Goal: Task Accomplishment & Management: Manage account settings

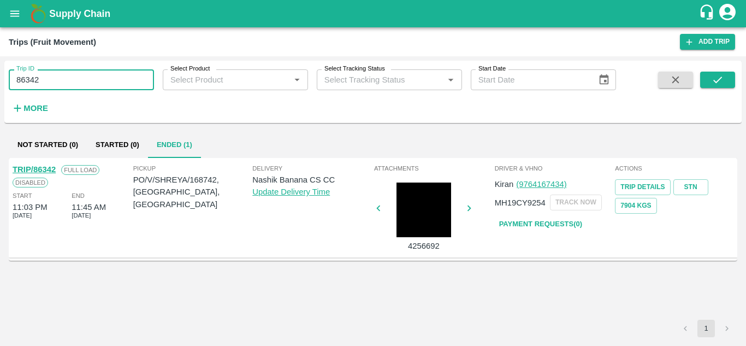
click at [46, 78] on input "86342" at bounding box center [81, 79] width 145 height 21
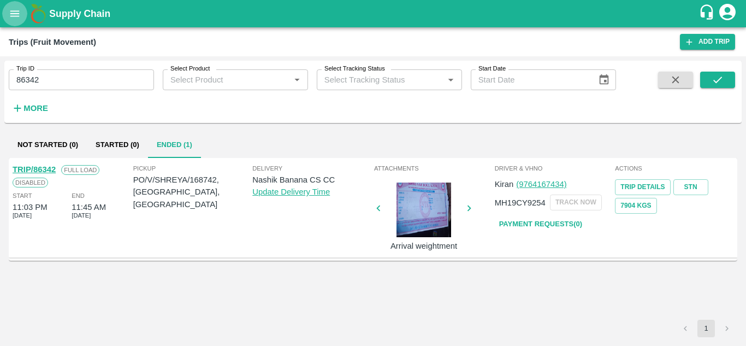
click at [16, 14] on icon "open drawer" at bounding box center [14, 13] width 9 height 6
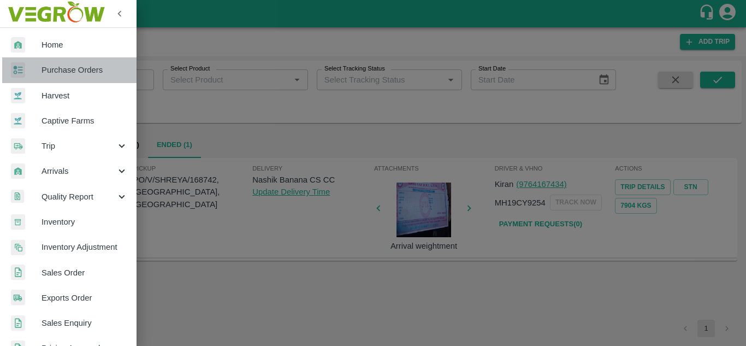
click at [94, 74] on span "Purchase Orders" at bounding box center [85, 70] width 86 height 12
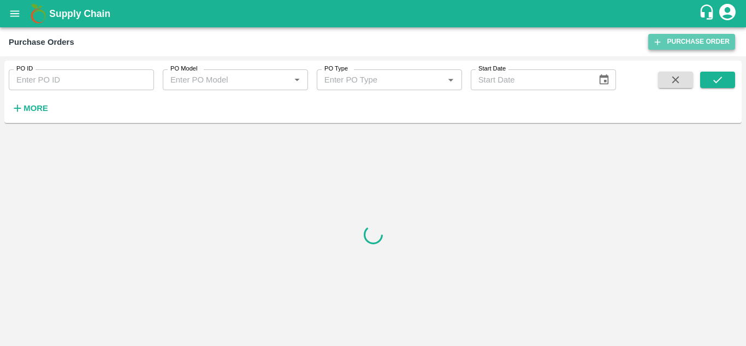
click at [691, 39] on link "Purchase Order" at bounding box center [691, 42] width 87 height 16
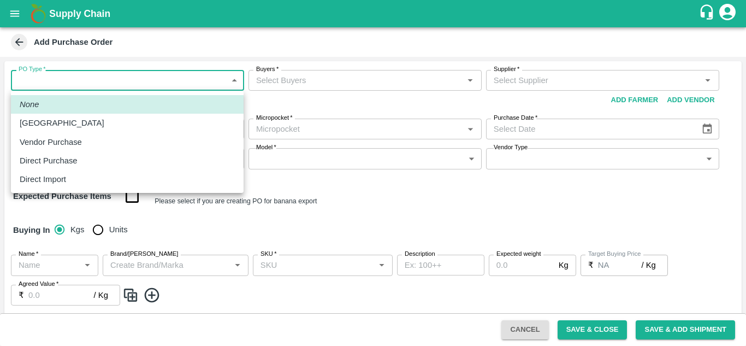
click at [124, 80] on body "Supply Chain Add Purchase Order PO Type   * ​ PO Type Buyers   * Buyers   * Sup…" at bounding box center [373, 173] width 746 height 346
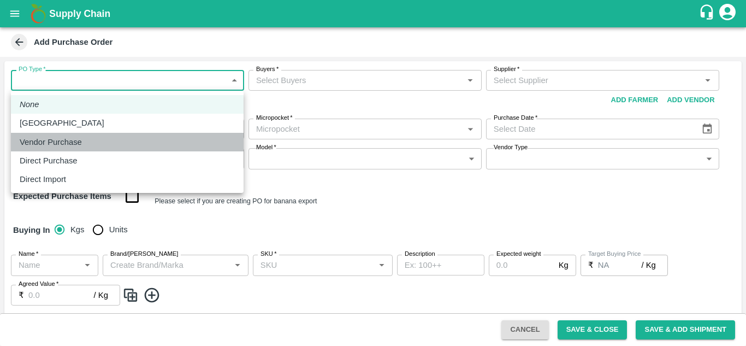
click at [67, 140] on p "Vendor Purchase" at bounding box center [51, 142] width 62 height 12
type input "2"
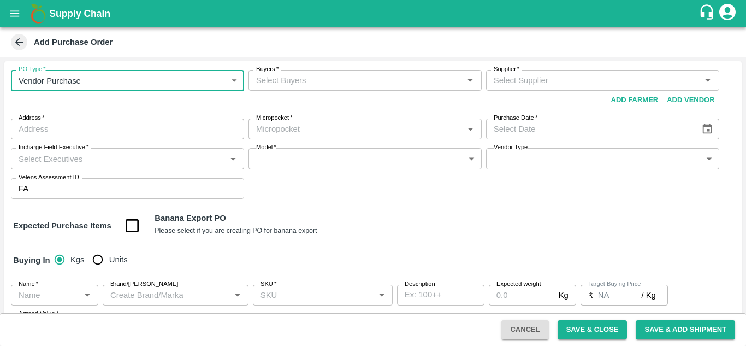
click at [281, 80] on input "Buyers   *" at bounding box center [356, 80] width 209 height 14
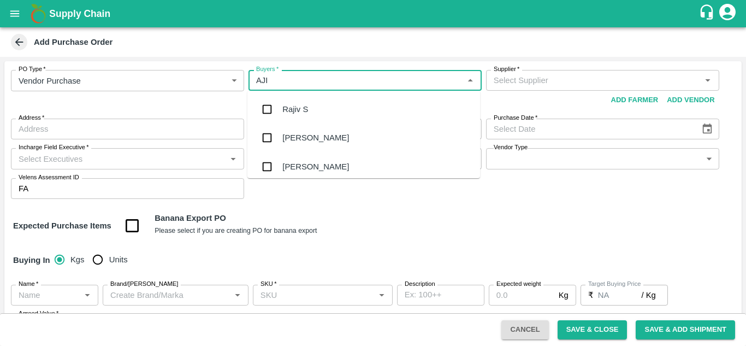
type input "AJIT"
click at [302, 115] on div "Ajit Otari" at bounding box center [315, 109] width 67 height 12
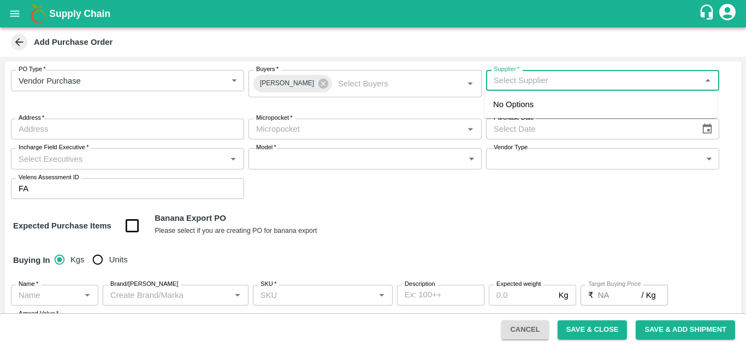
click at [566, 79] on input "Supplier   *" at bounding box center [593, 80] width 209 height 14
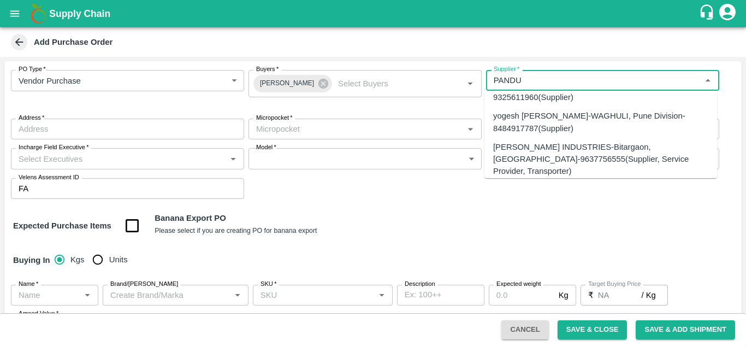
scroll to position [108, 0]
click at [542, 139] on div "PANDURANG AGRO INDUSTRIES-Bitargaon, Solapur-9637756555(Supplier, Service Provi…" at bounding box center [600, 157] width 215 height 37
type input "PANDURANG AGRO INDUSTRIES-Bitargaon, Solapur-9637756555(Supplier, Service Provi…"
type input "Bitargaon, Solapur, Karmala, Maharashtra"
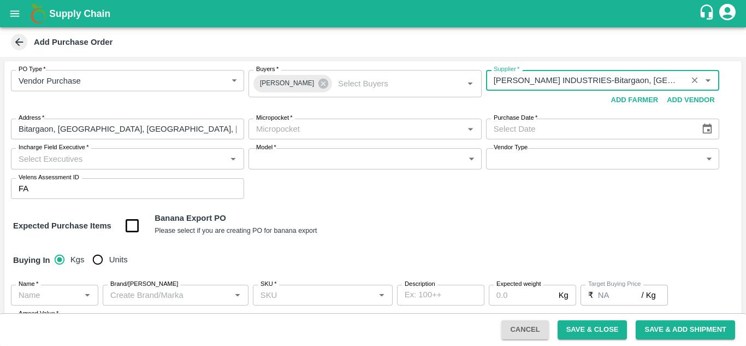
type input "PANDURANG AGRO INDUSTRIES-Bitargaon, Solapur-9637756555(Supplier, Service Provi…"
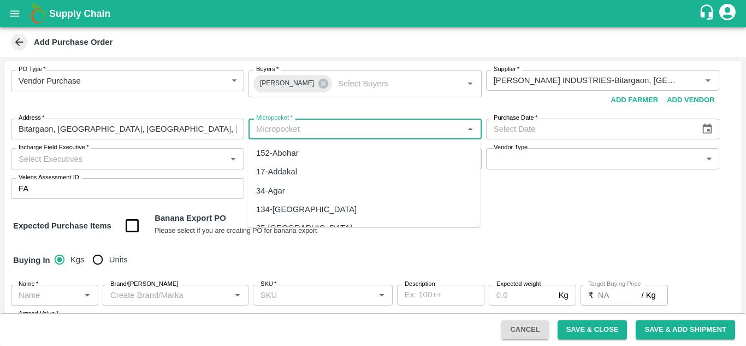
click at [324, 134] on input "Micropocket   *" at bounding box center [356, 129] width 209 height 14
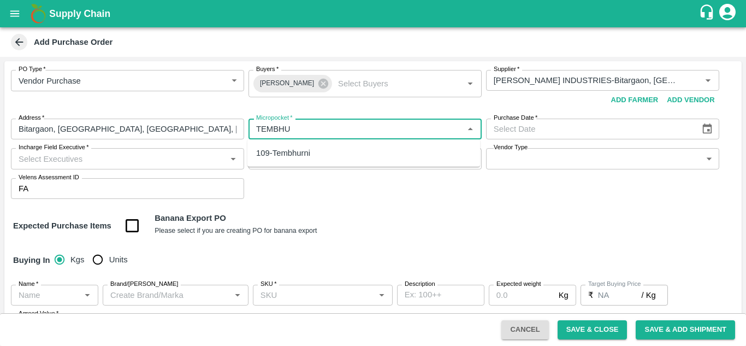
click at [304, 153] on div "109-Tembhurni" at bounding box center [283, 153] width 54 height 12
type input "109-Tembhurni"
type input "DD/MM/YYYY"
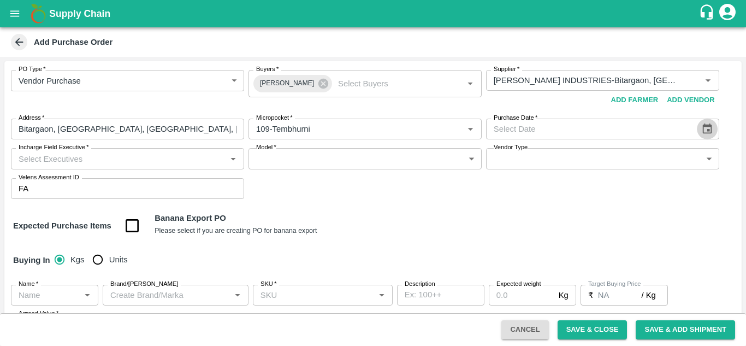
click at [706, 129] on icon "Choose date" at bounding box center [707, 129] width 12 height 12
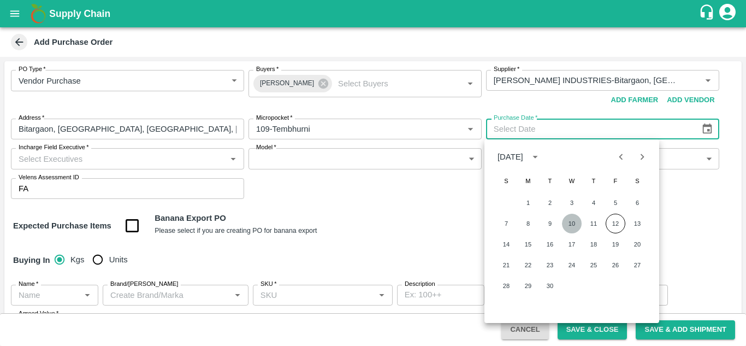
click at [568, 222] on button "10" at bounding box center [572, 224] width 20 height 20
type input "10/09/2025"
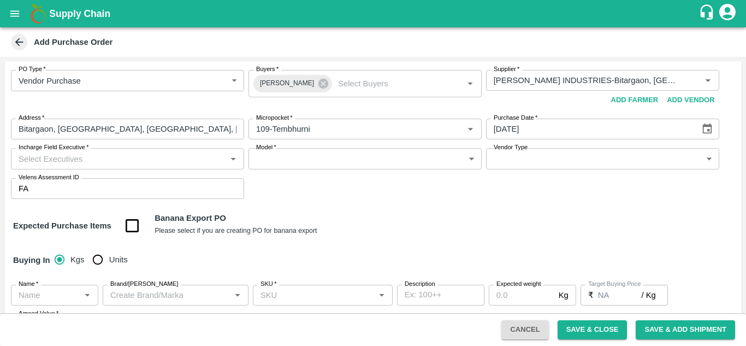
click at [151, 161] on input "Incharge Field Executive   *" at bounding box center [118, 158] width 209 height 14
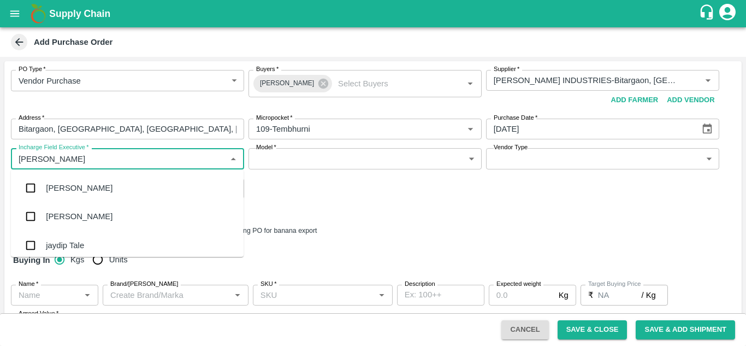
type input "JAYD"
click at [80, 187] on div "jaydip Tale" at bounding box center [65, 188] width 38 height 12
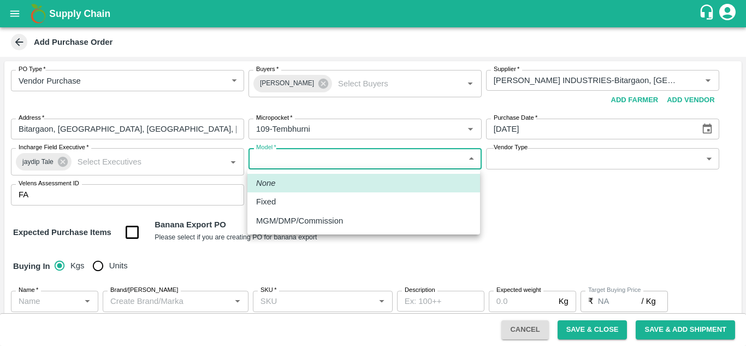
click at [323, 156] on body "Supply Chain Add Purchase Order PO Type   * Vendor Purchase 2 PO Type Buyers   …" at bounding box center [373, 173] width 746 height 346
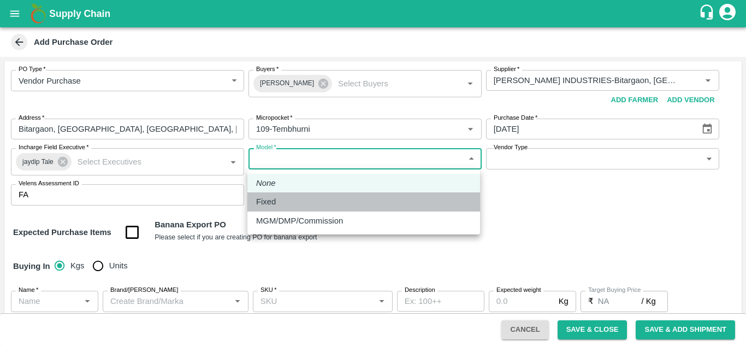
click at [291, 199] on div "Fixed" at bounding box center [363, 202] width 215 height 12
type input "Fixed"
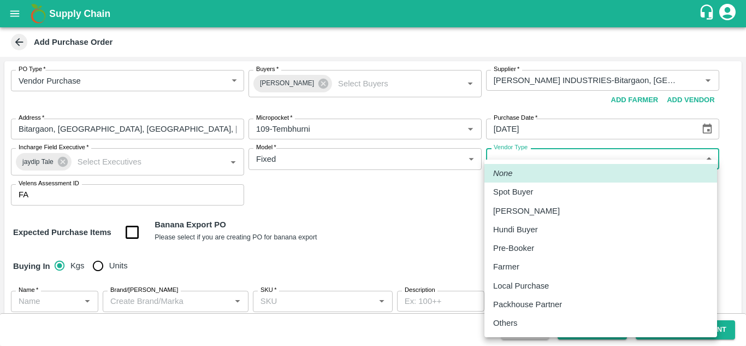
click at [580, 166] on body "Supply Chain Add Purchase Order PO Type   * Vendor Purchase 2 PO Type Buyers   …" at bounding box center [373, 173] width 746 height 346
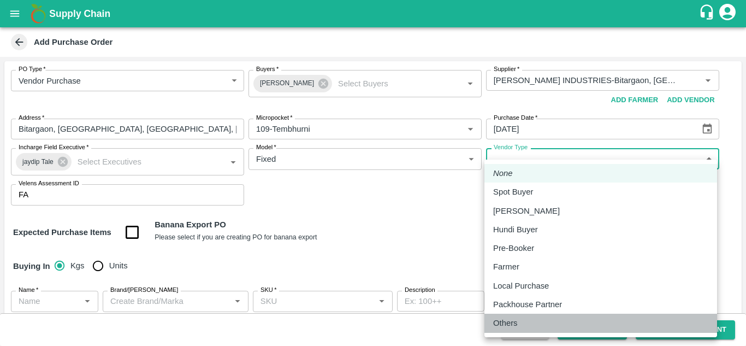
click at [525, 316] on li "Others" at bounding box center [600, 323] width 233 height 19
type input "OTHER"
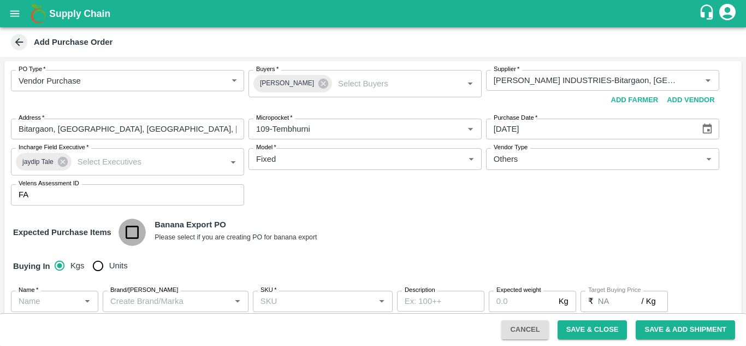
click at [132, 232] on input "checkbox" at bounding box center [133, 232] width 28 height 28
checkbox input "true"
type input "Banana Export"
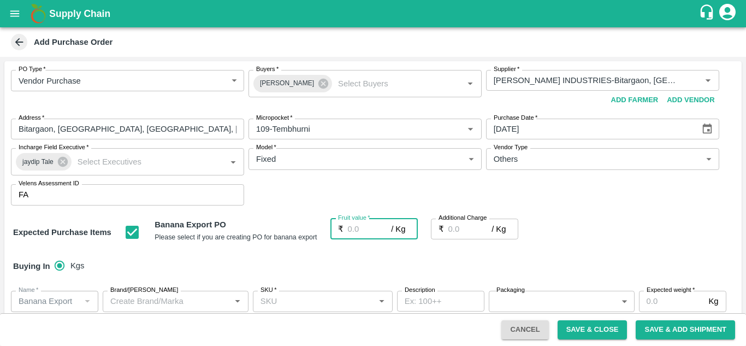
click at [348, 230] on input "Fruit value   *" at bounding box center [370, 228] width 44 height 21
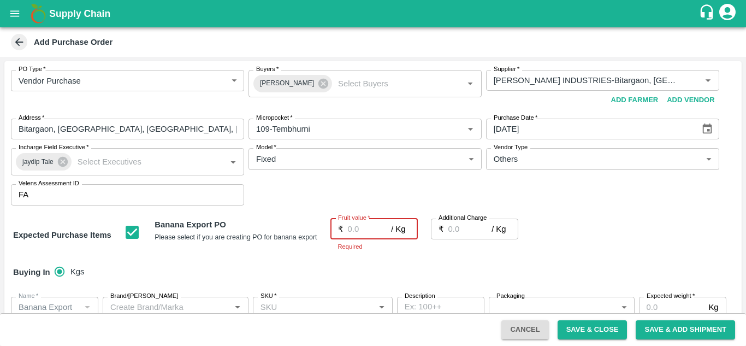
type input "2"
type input "23"
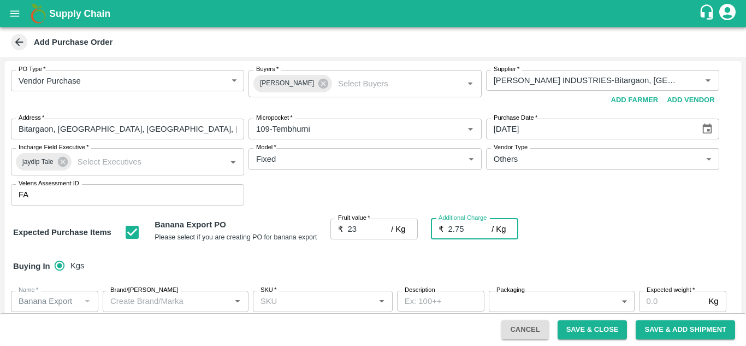
type input "2.75"
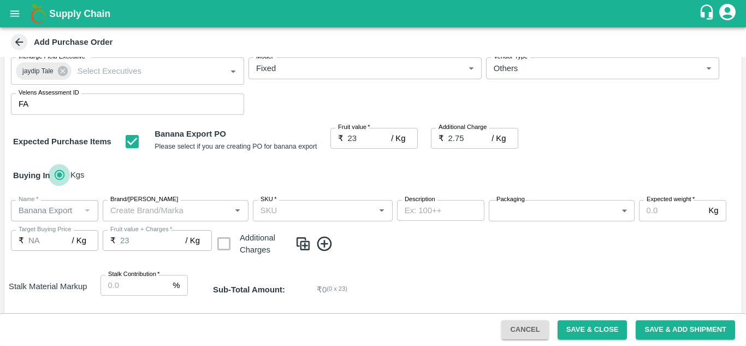
scroll to position [91, 0]
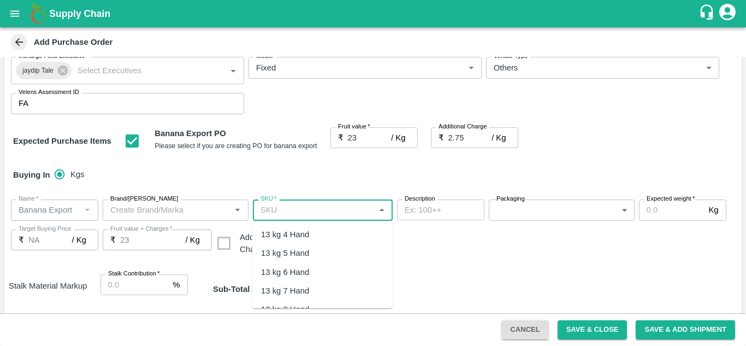
click at [276, 210] on input "SKU   *" at bounding box center [313, 210] width 115 height 14
click at [332, 236] on div "13 kg M N-CHL 4 Hand" at bounding box center [303, 234] width 84 height 12
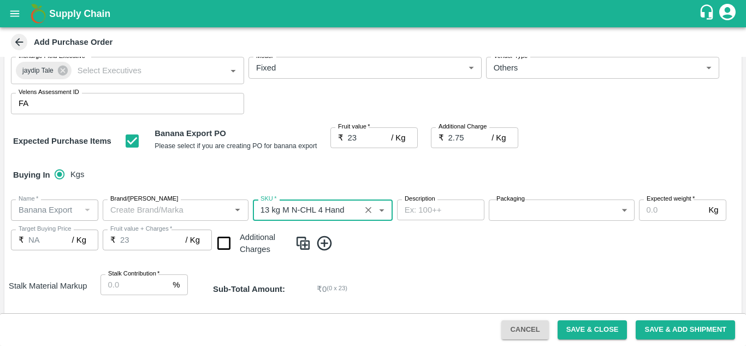
type input "13 kg M N-CHL 4 Hand"
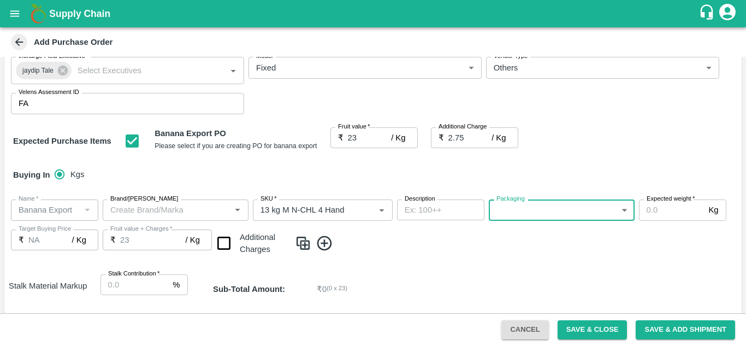
click at [554, 211] on body "Supply Chain Add Purchase Order PO Type   * Vendor Purchase 2 PO Type Buyers   …" at bounding box center [373, 173] width 746 height 346
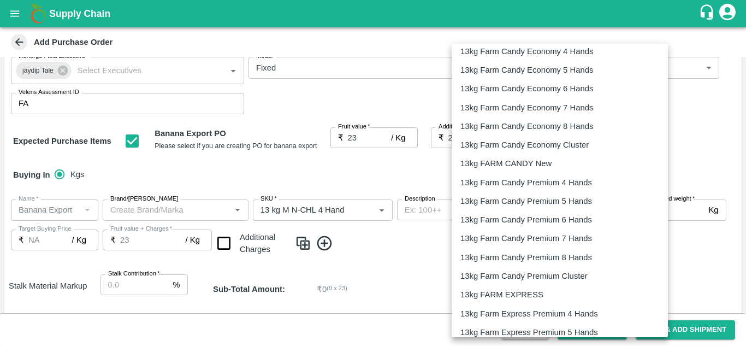
scroll to position [268, 0]
click at [515, 271] on p "13kg FARM EXPRESS" at bounding box center [501, 276] width 83 height 12
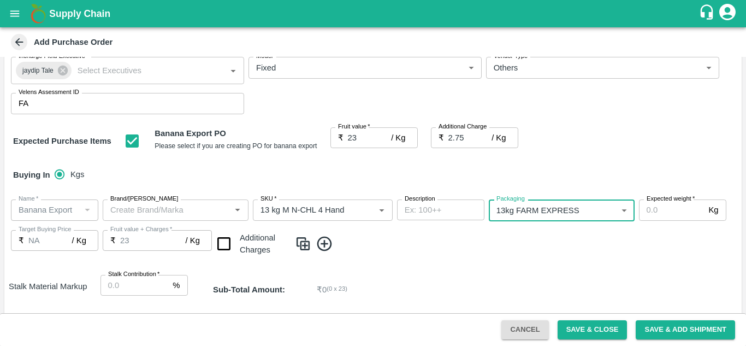
type input "468"
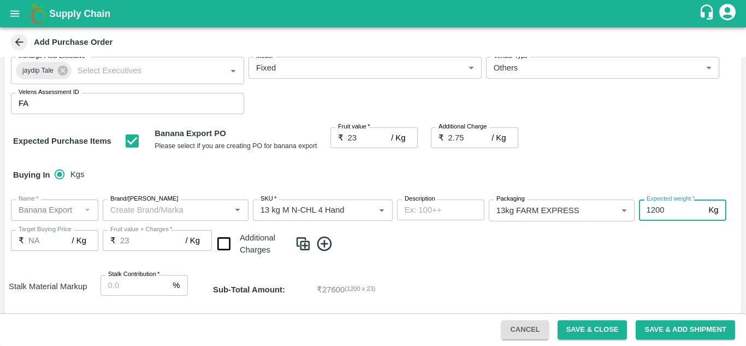
type input "1200"
click at [222, 247] on input "checkbox" at bounding box center [224, 244] width 28 height 28
checkbox input "true"
type input "25.75"
click at [328, 247] on icon at bounding box center [325, 244] width 18 height 18
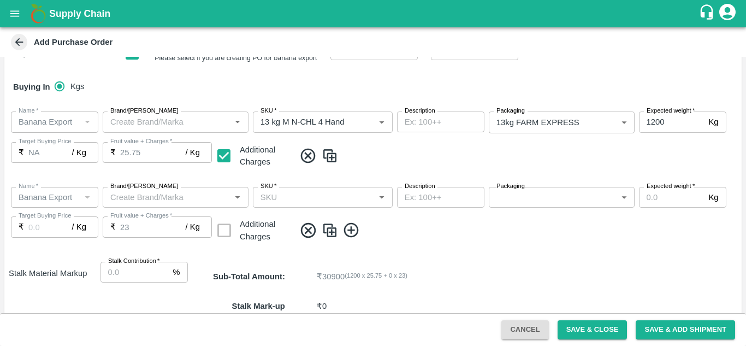
scroll to position [194, 0]
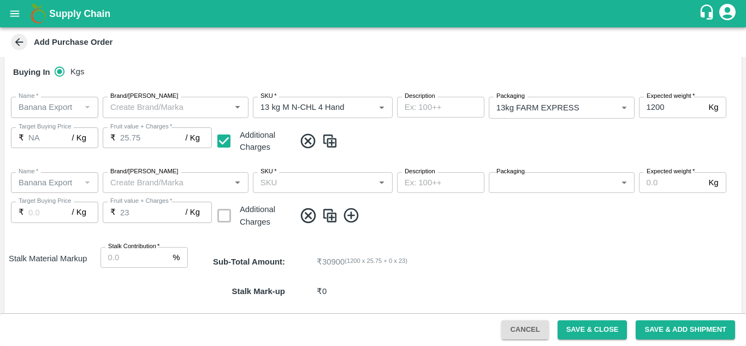
click at [270, 181] on input "SKU   *" at bounding box center [313, 182] width 115 height 14
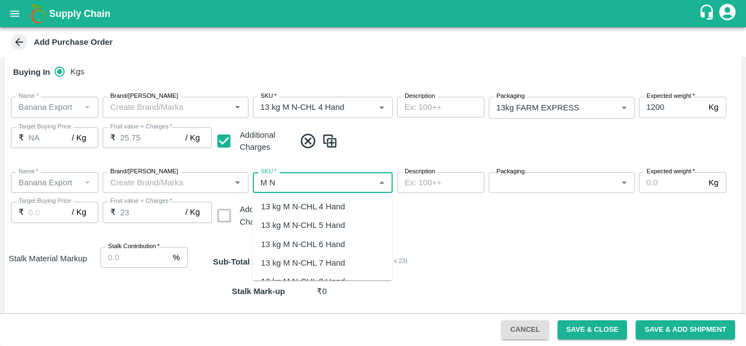
click at [329, 219] on div "13 kg M N-CHL 5 Hand" at bounding box center [303, 225] width 84 height 12
type input "13 kg M N-CHL 5 Hand"
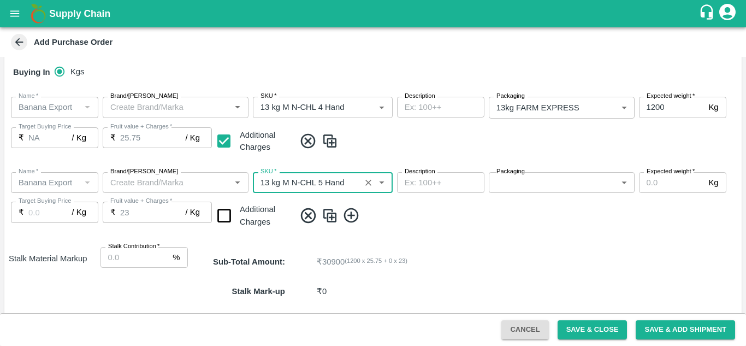
type input "NA"
type input "13 kg M N-CHL 5 Hand"
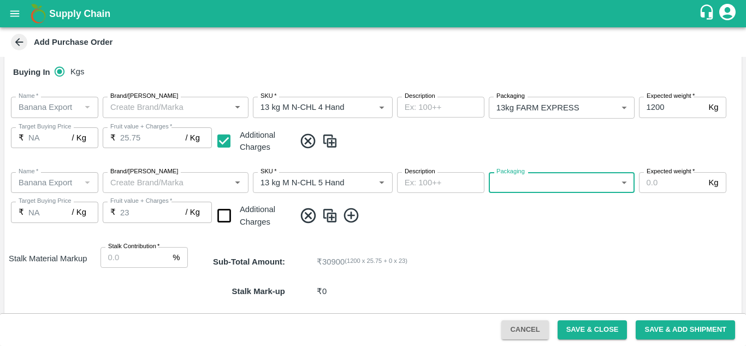
click at [574, 178] on body "Supply Chain Add Purchase Order PO Type   * Vendor Purchase 2 PO Type Buyers   …" at bounding box center [373, 173] width 746 height 346
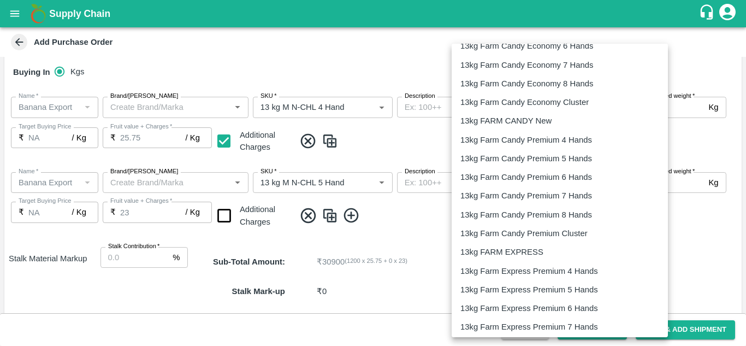
scroll to position [332, 0]
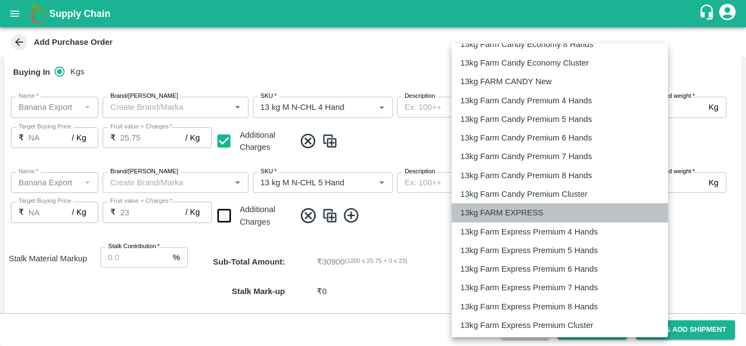
click at [535, 213] on p "13kg FARM EXPRESS" at bounding box center [501, 212] width 83 height 12
type input "468"
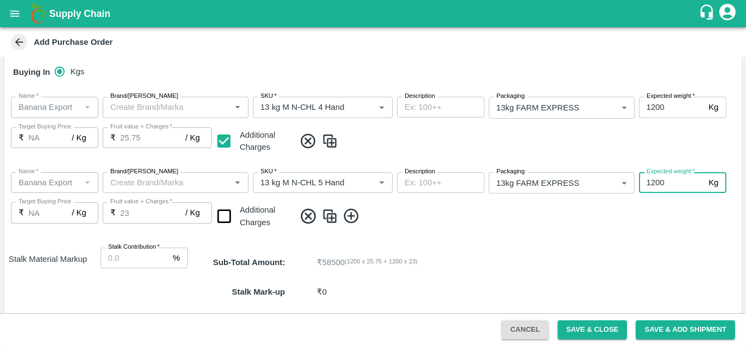
type input "1200"
click at [450, 213] on span at bounding box center [516, 216] width 442 height 18
click at [223, 209] on input "checkbox" at bounding box center [224, 216] width 28 height 28
checkbox input "true"
type input "25.75"
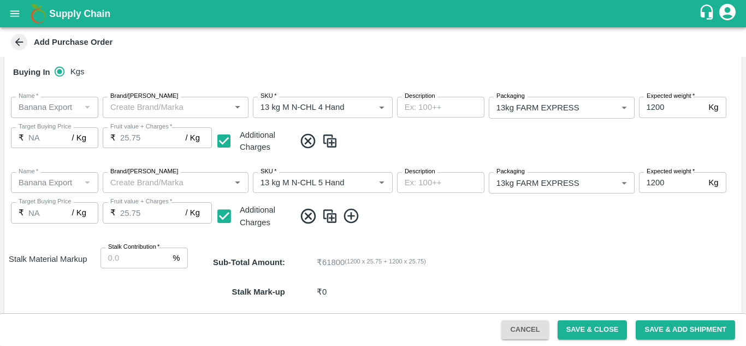
click at [353, 219] on icon at bounding box center [351, 216] width 18 height 18
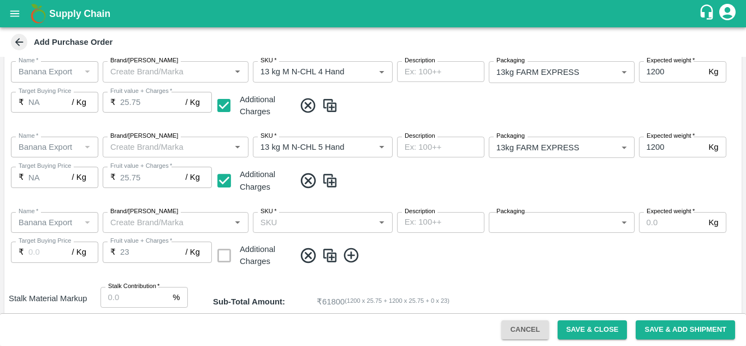
scroll to position [240, 0]
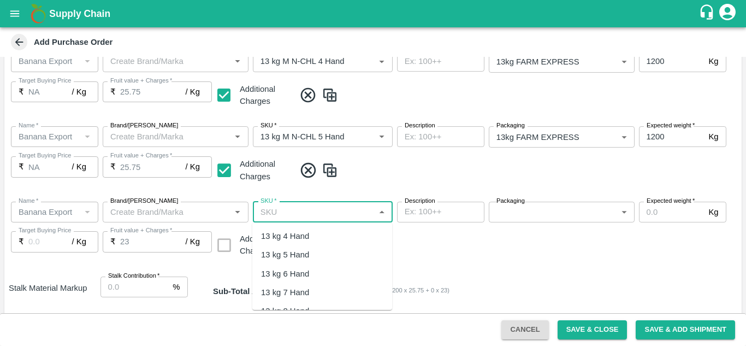
click at [294, 215] on input "SKU   *" at bounding box center [313, 212] width 115 height 14
click at [320, 275] on div "13 kg M N-CHL 6 Hand" at bounding box center [303, 274] width 84 height 12
type input "13 kg M N-CHL 6 Hand"
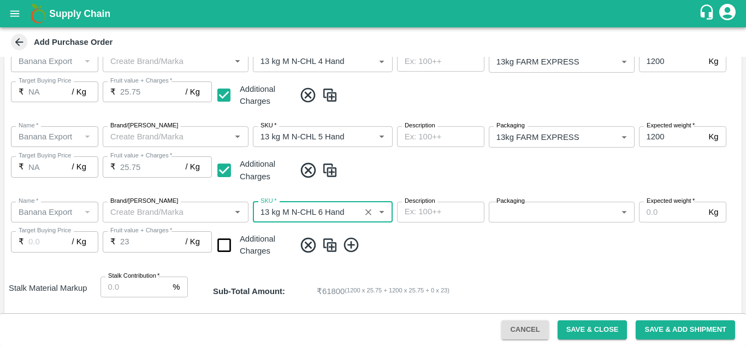
type input "NA"
type input "13 kg M N-CHL 6 Hand"
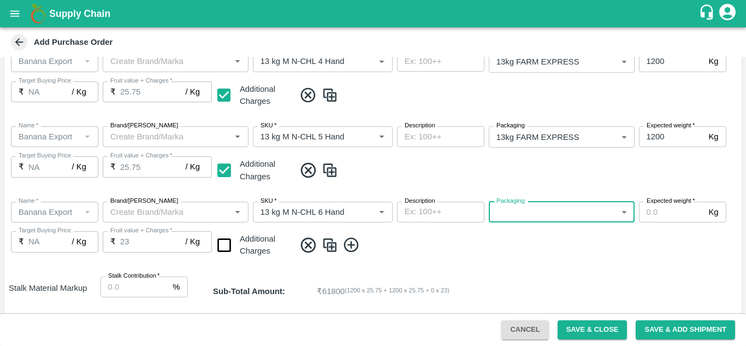
click at [560, 213] on body "Supply Chain Add Purchase Order PO Type   * Vendor Purchase 2 PO Type Buyers   …" at bounding box center [373, 173] width 746 height 346
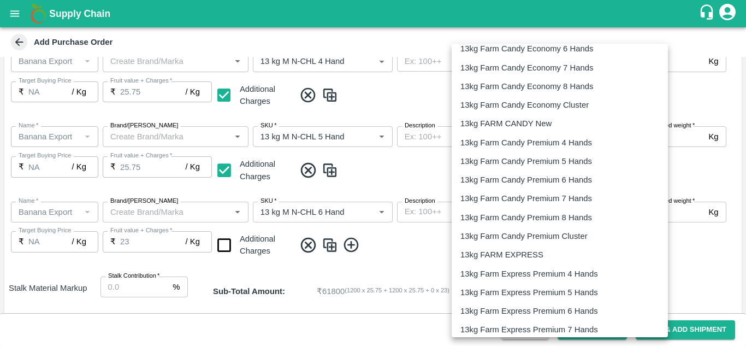
scroll to position [305, 0]
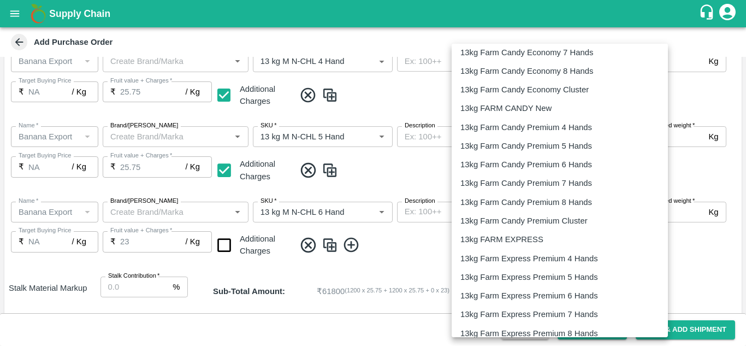
click at [520, 244] on p "13kg FARM EXPRESS" at bounding box center [501, 239] width 83 height 12
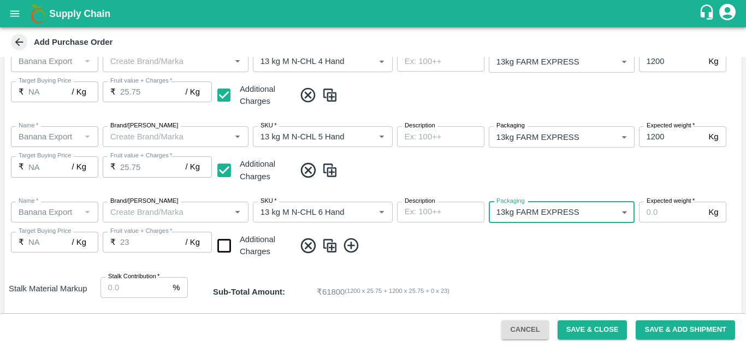
type input "468"
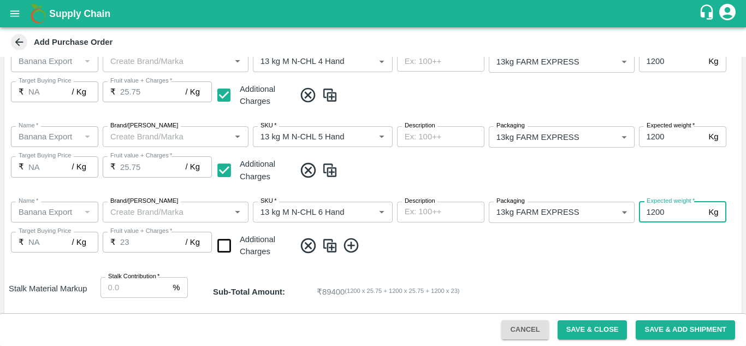
type input "1200"
click at [224, 244] on input "checkbox" at bounding box center [224, 246] width 28 height 28
checkbox input "true"
type input "25.75"
click at [348, 247] on icon at bounding box center [351, 246] width 18 height 18
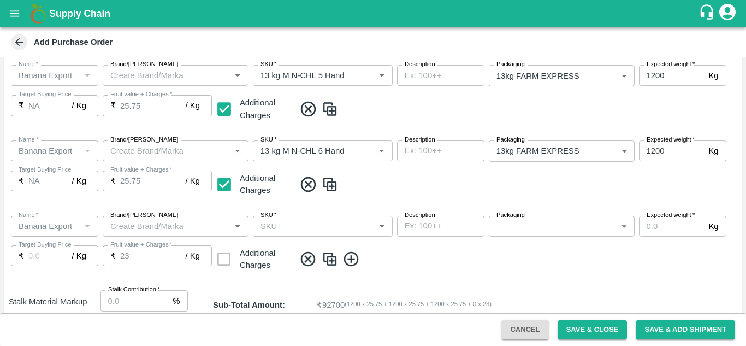
scroll to position [310, 0]
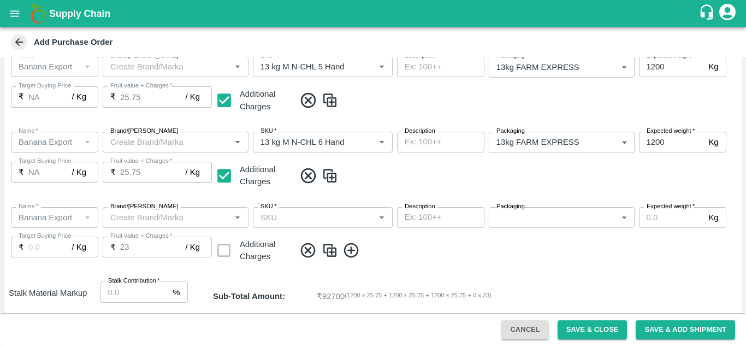
click at [262, 214] on input "SKU   *" at bounding box center [313, 217] width 115 height 14
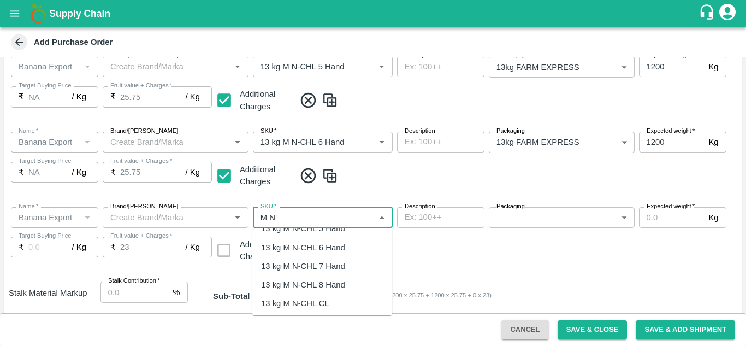
scroll to position [43, 0]
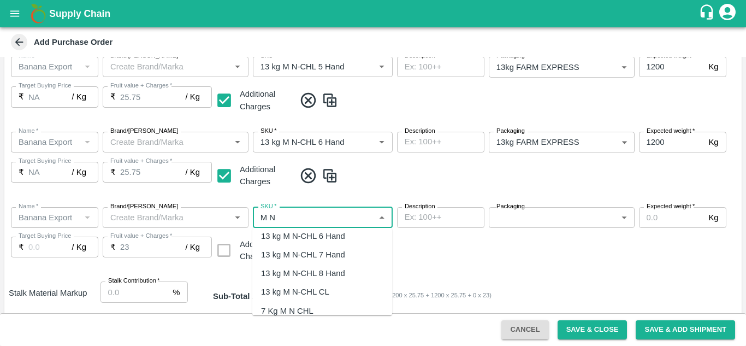
click at [329, 276] on div "13 kg M N-CHL 8 Hand" at bounding box center [303, 273] width 84 height 12
type input "13 kg M N-CHL 8 Hand"
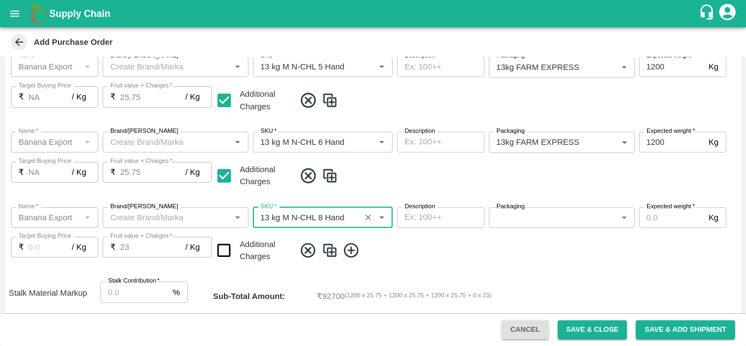
type input "NA"
type input "13 kg M N-CHL 8 Hand"
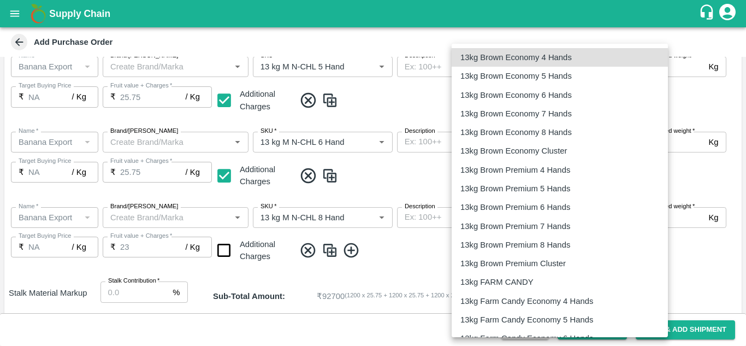
click at [588, 213] on body "Supply Chain Add Purchase Order PO Type   * Vendor Purchase 2 PO Type Buyers   …" at bounding box center [373, 173] width 746 height 346
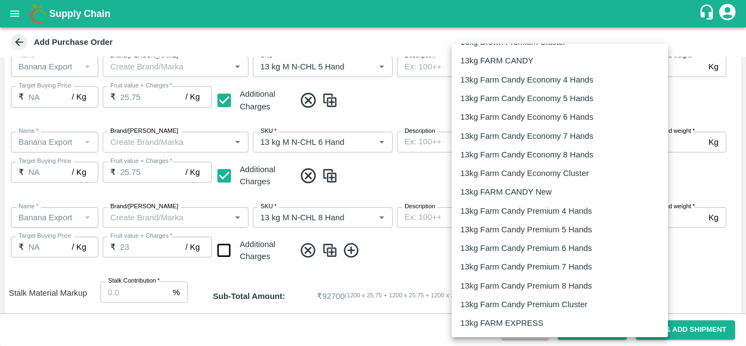
scroll to position [282, 0]
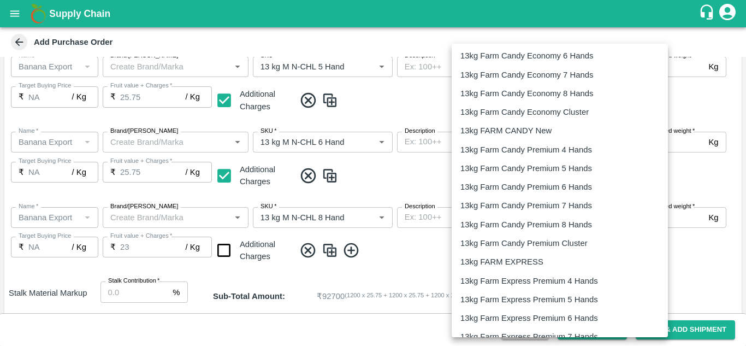
click at [527, 263] on p "13kg FARM EXPRESS" at bounding box center [501, 262] width 83 height 12
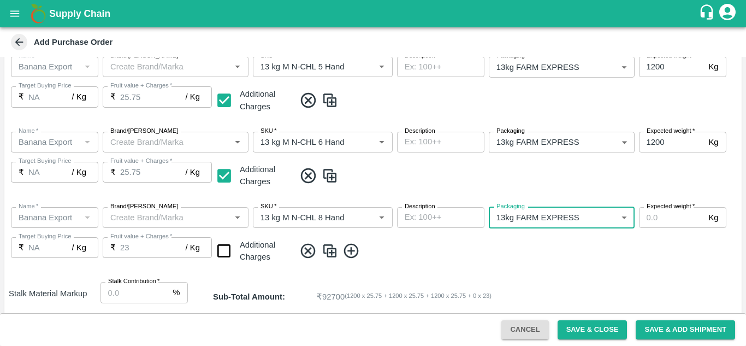
type input "468"
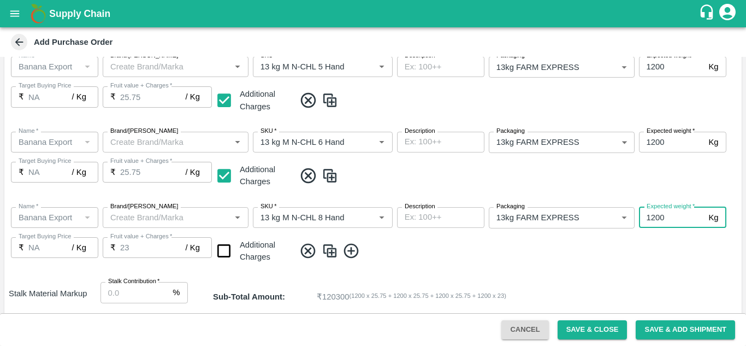
type input "1200"
click at [400, 232] on div "Name   * Name   * Brand/Marka Brand/Marka SKU   * SKU   * Description x Descrip…" at bounding box center [372, 235] width 737 height 75
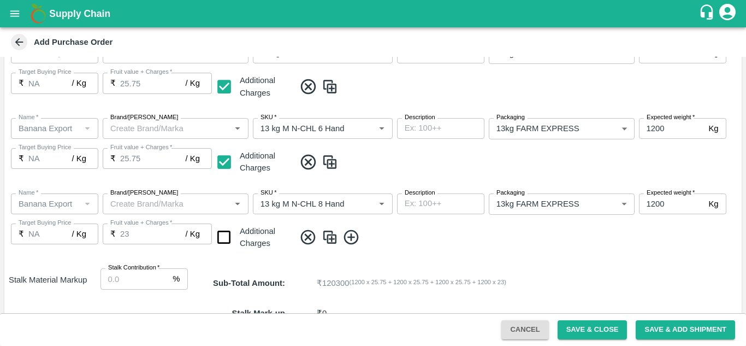
scroll to position [329, 0]
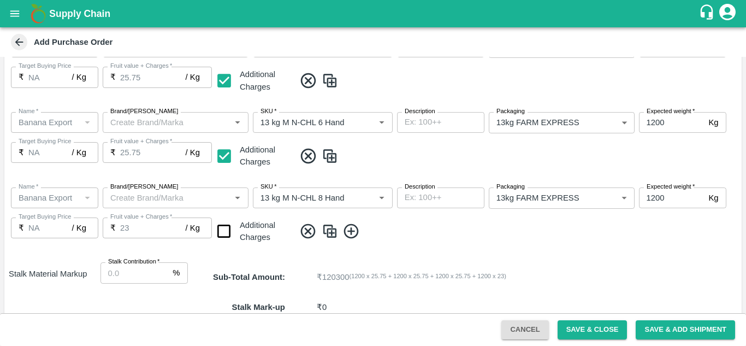
click at [221, 227] on input "checkbox" at bounding box center [224, 231] width 28 height 28
checkbox input "true"
type input "25.75"
click at [352, 234] on icon at bounding box center [351, 231] width 18 height 18
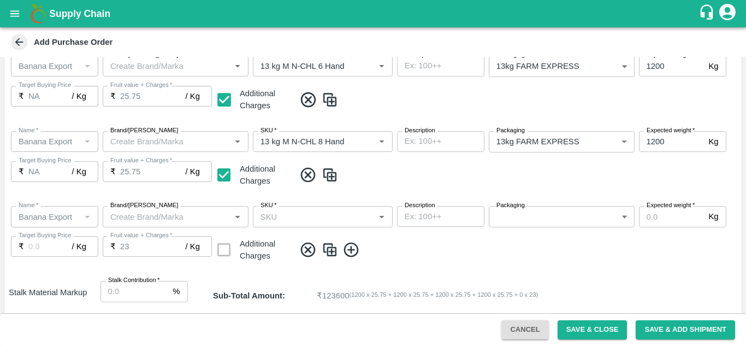
scroll to position [387, 0]
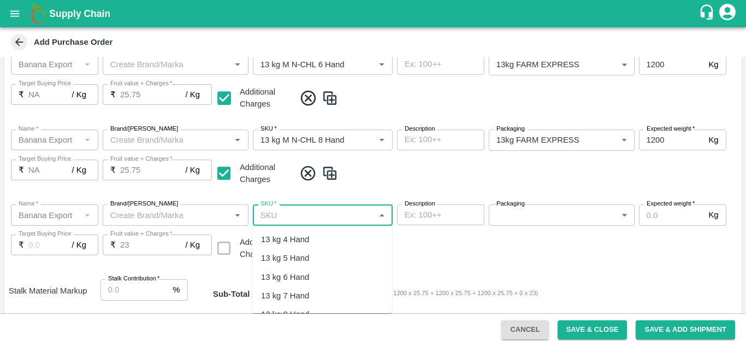
click at [278, 213] on input "SKU   *" at bounding box center [313, 215] width 115 height 14
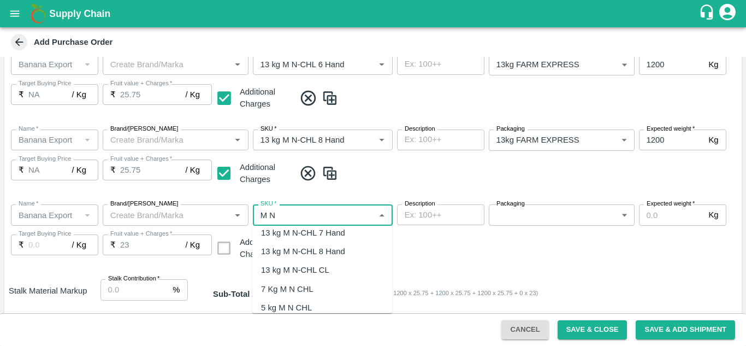
click at [312, 268] on div "13 kg M N-CHL CL" at bounding box center [295, 270] width 68 height 12
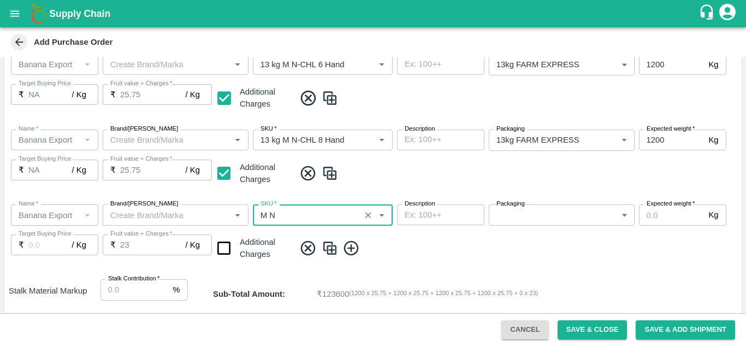
type input "13 kg M N-CHL CL"
type input "NA"
type input "13 kg M N-CHL CL"
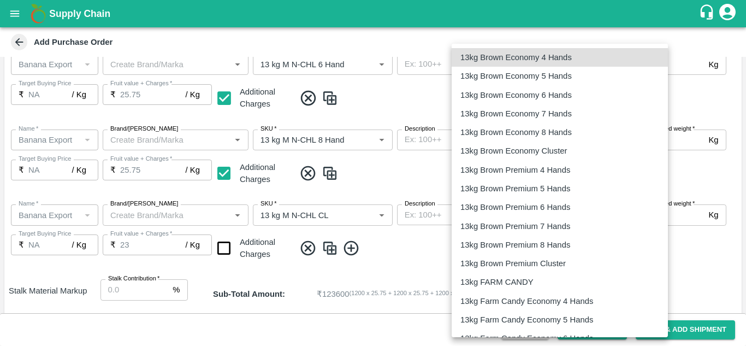
click at [585, 217] on body "Supply Chain Add Purchase Order PO Type   * Vendor Purchase 2 PO Type Buyers   …" at bounding box center [373, 173] width 746 height 346
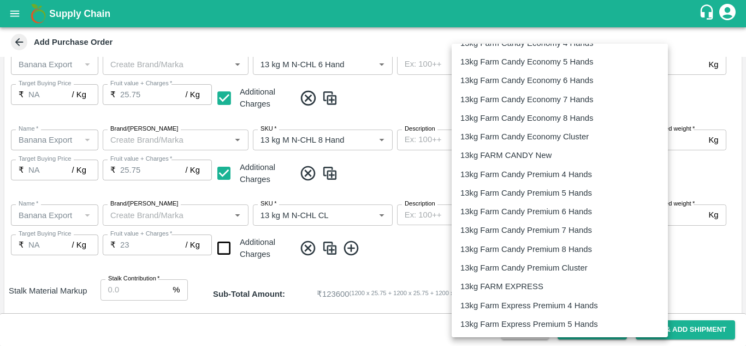
scroll to position [289, 0]
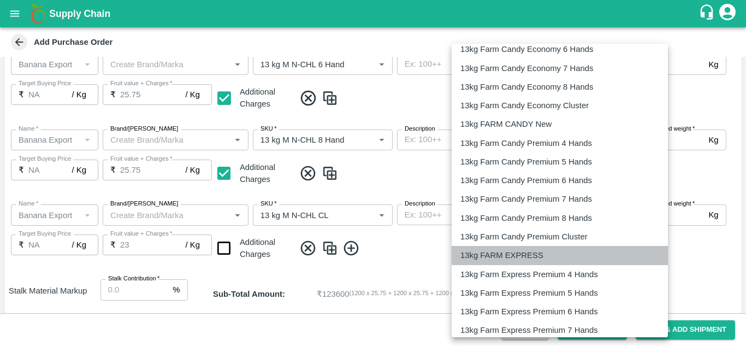
click at [527, 258] on p "13kg FARM EXPRESS" at bounding box center [501, 255] width 83 height 12
type input "468"
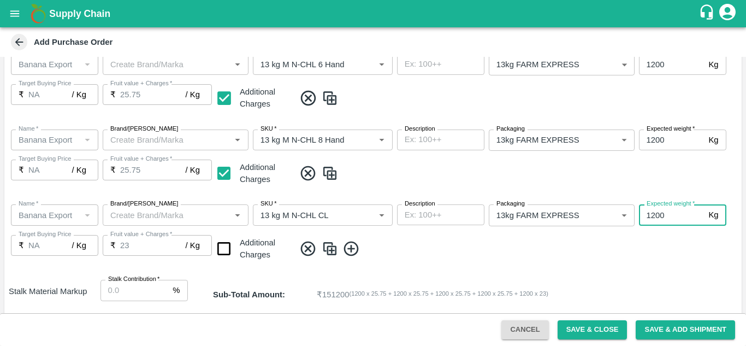
type input "1200"
click at [422, 238] on div "Name   * Name   * Brand/Marka Brand/Marka SKU   * SKU   * Description x Descrip…" at bounding box center [372, 233] width 737 height 75
click at [222, 245] on input "checkbox" at bounding box center [224, 249] width 28 height 28
checkbox input "true"
type input "25.75"
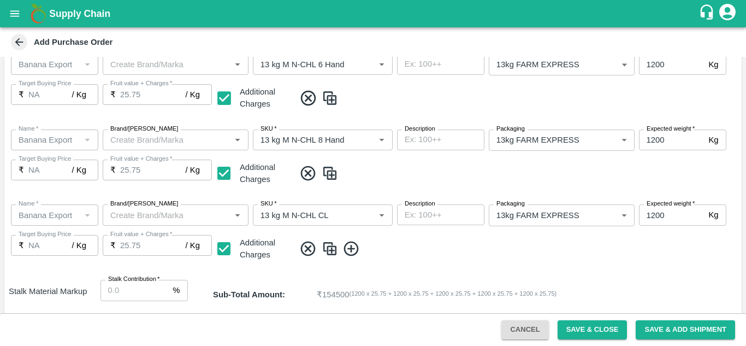
click at [351, 251] on icon at bounding box center [351, 248] width 15 height 15
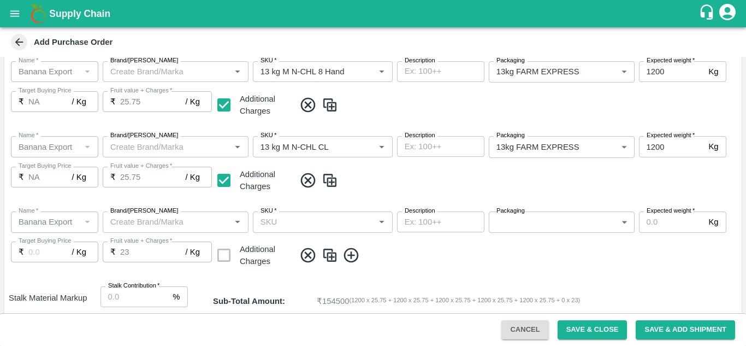
scroll to position [509, 0]
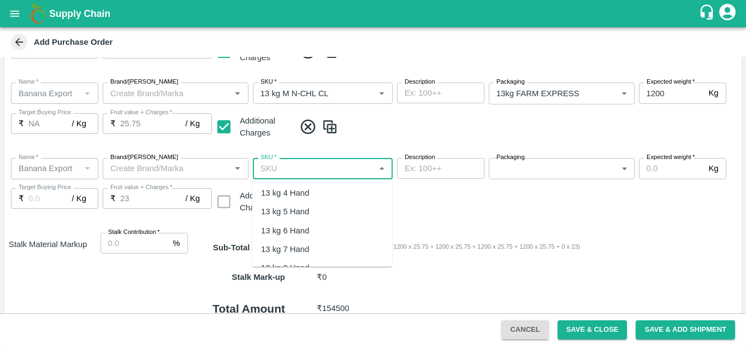
click at [309, 168] on input "SKU   *" at bounding box center [313, 168] width 115 height 14
click at [288, 199] on div "PHR Kg" at bounding box center [275, 193] width 29 height 12
type input "PHR Kg"
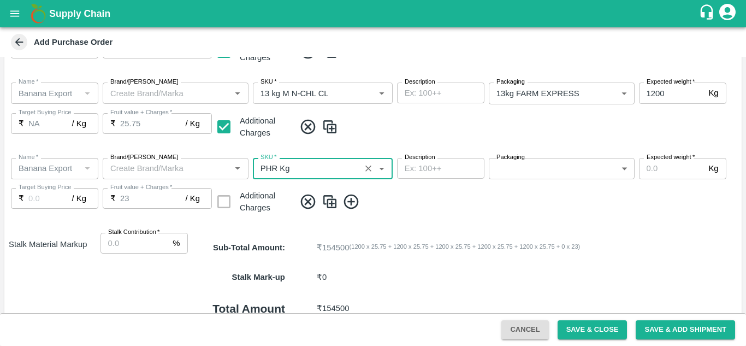
type input "NA"
type input "PHR Kg"
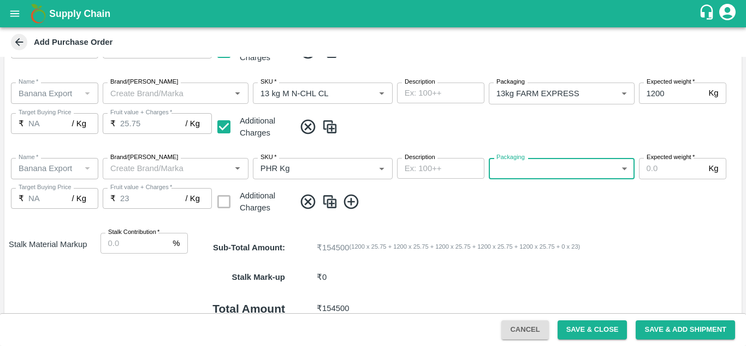
click at [553, 170] on body "Supply Chain Add Purchase Order PO Type   * Vendor Purchase 2 PO Type Buyers   …" at bounding box center [373, 173] width 746 height 346
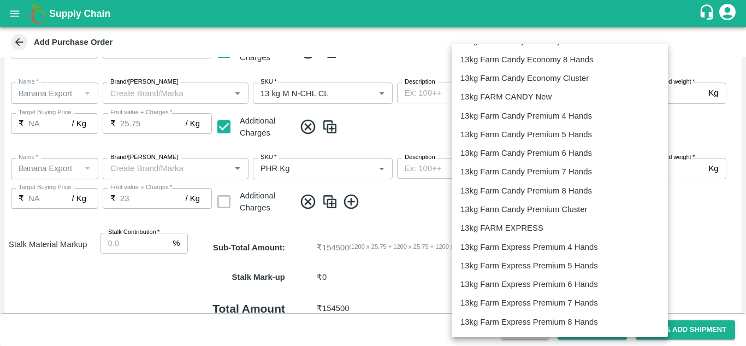
scroll to position [1813, 0]
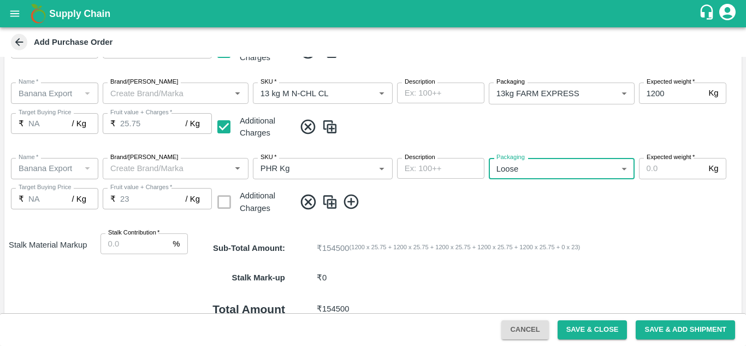
type input "258"
click at [656, 174] on input "Expected weight   *" at bounding box center [672, 168] width 66 height 21
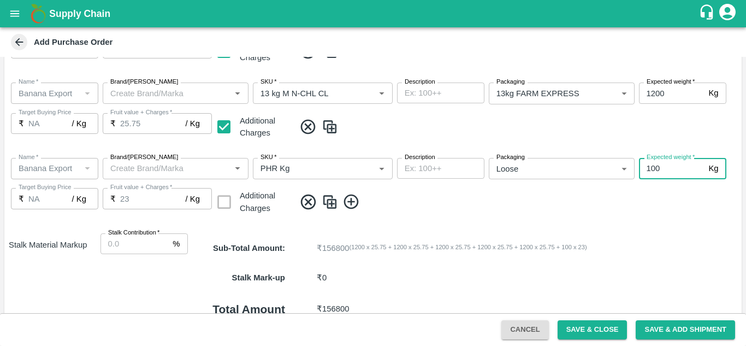
type input "100"
click at [466, 202] on span at bounding box center [516, 202] width 442 height 18
click at [351, 199] on icon at bounding box center [351, 201] width 15 height 15
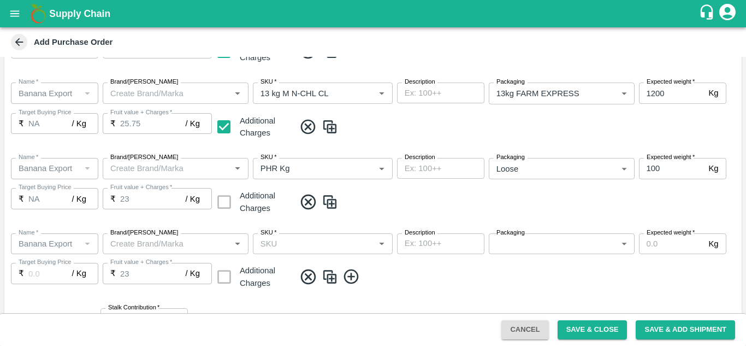
scroll to position [536, 0]
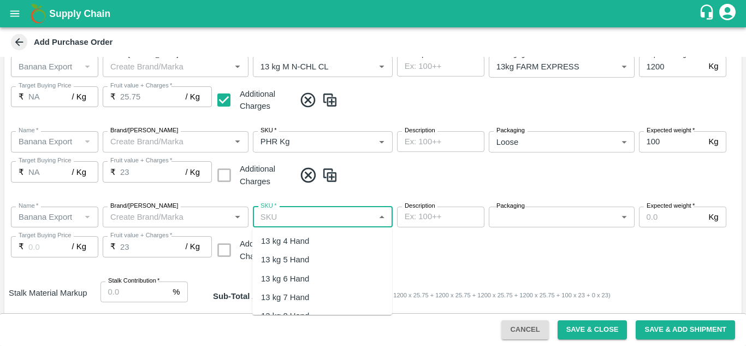
click at [269, 214] on input "SKU   *" at bounding box center [313, 217] width 115 height 14
click at [295, 243] on div "C Class" at bounding box center [322, 241] width 140 height 19
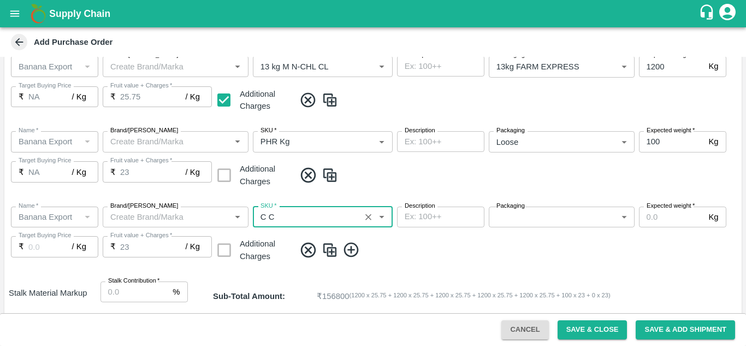
type input "C Class"
type input "NA"
type input "C Class"
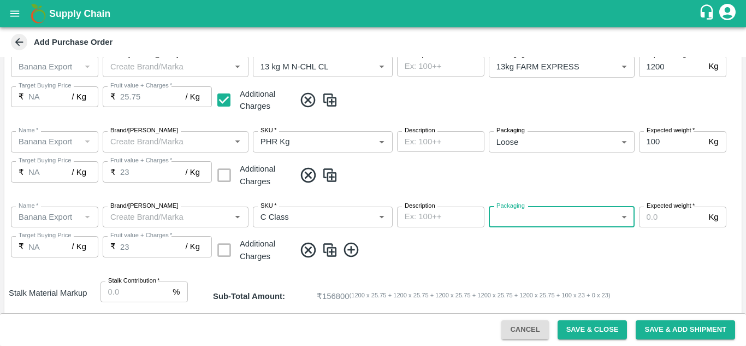
click at [506, 220] on body "Supply Chain Add Purchase Order PO Type   * Vendor Purchase 2 PO Type Buyers   …" at bounding box center [373, 173] width 746 height 346
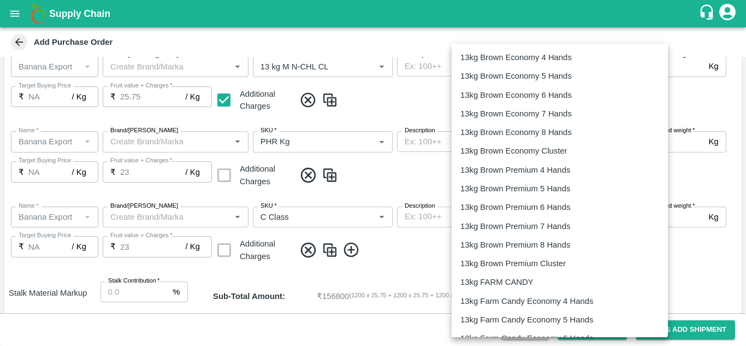
scroll to position [1813, 0]
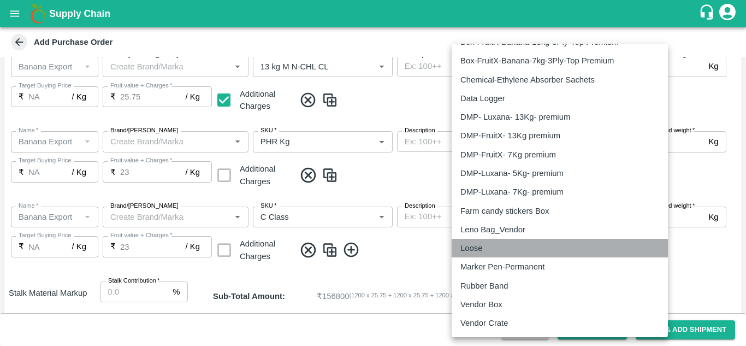
click at [481, 244] on p "Loose" at bounding box center [471, 248] width 22 height 12
type input "258"
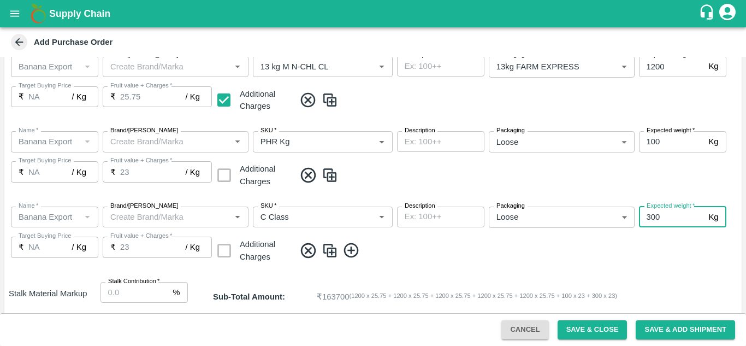
type input "300"
click at [401, 250] on span at bounding box center [516, 250] width 442 height 18
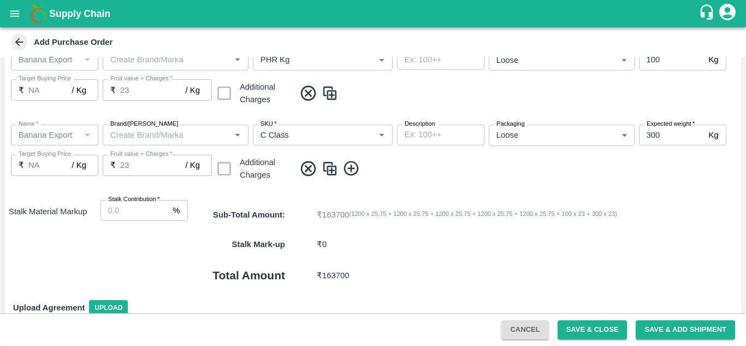
scroll to position [620, 0]
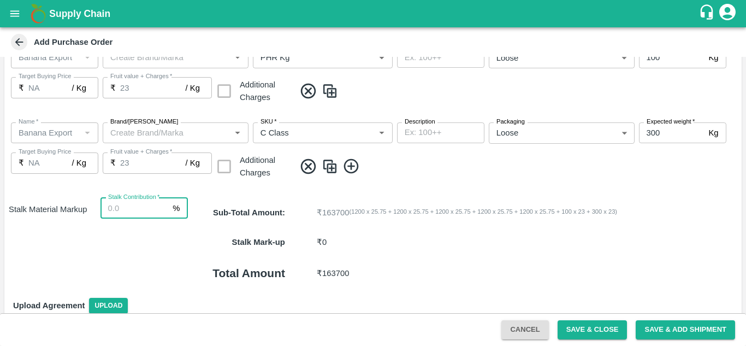
click at [117, 208] on input "Stalk Contribution   *" at bounding box center [135, 208] width 68 height 21
type input "8"
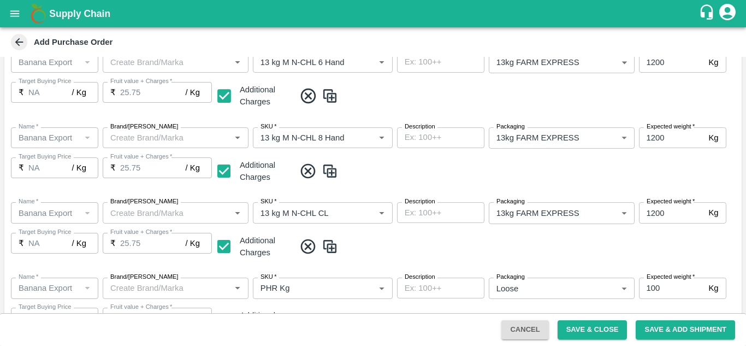
scroll to position [671, 0]
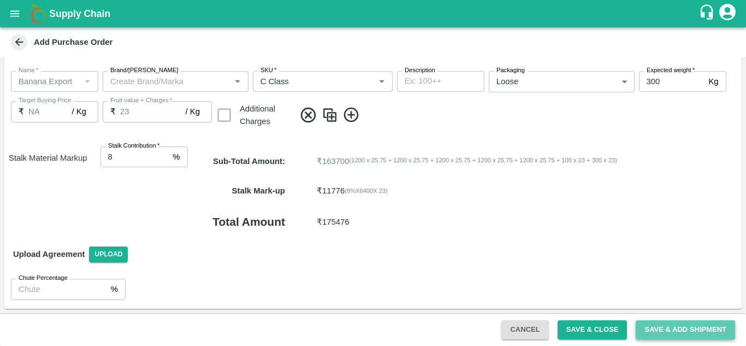
click at [681, 327] on button "Save & Add Shipment" at bounding box center [685, 329] width 99 height 19
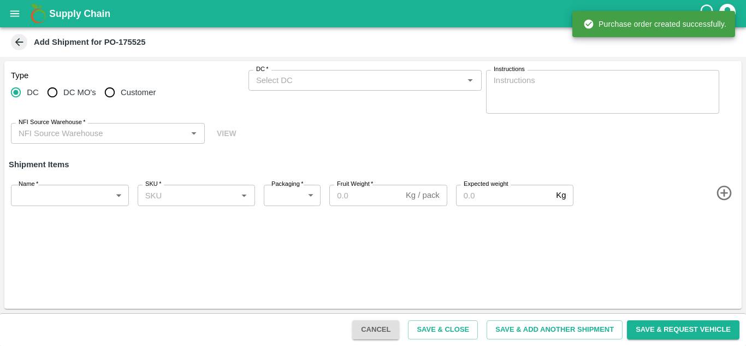
type input "82981-PANDURANG AGRO INDUSTRIES"
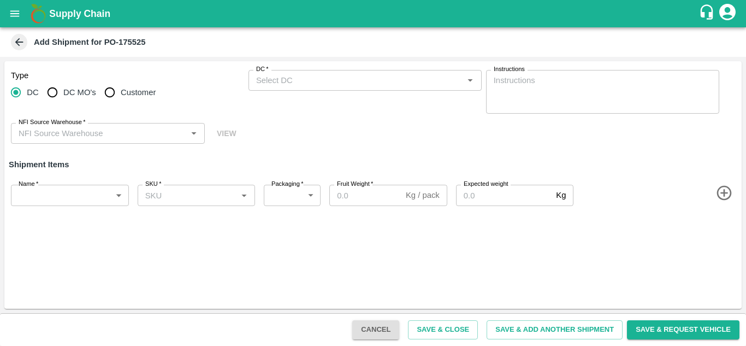
type input "82981-PANDURANG AGRO INDUSTRIES"
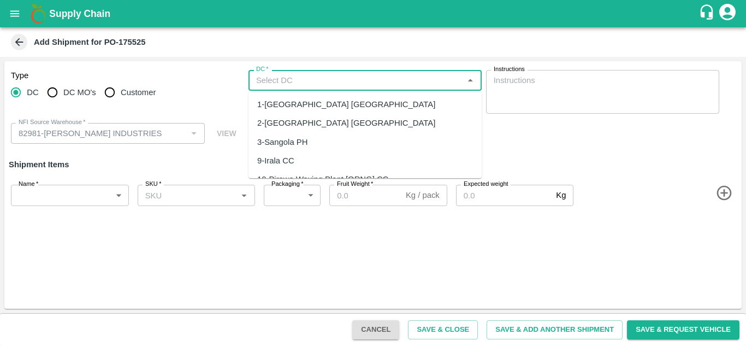
click at [271, 75] on input "DC   *" at bounding box center [356, 80] width 209 height 14
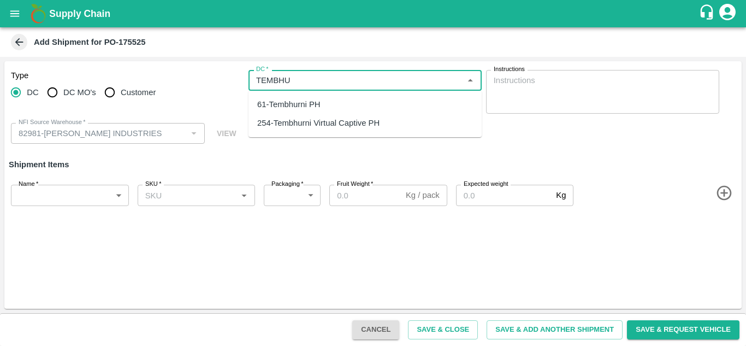
click at [303, 105] on div "61-Tembhurni PH" at bounding box center [288, 104] width 63 height 12
type input "61-Tembhurni PH"
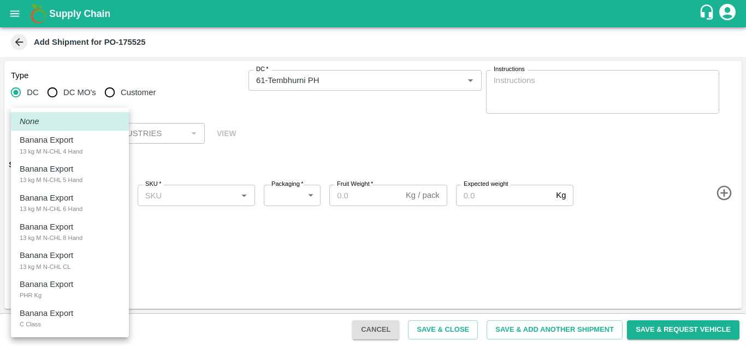
click at [56, 199] on body "Supply Chain Add Shipment for PO-175525 Type DC DC MO's Customer DC   * DC   * …" at bounding box center [373, 173] width 746 height 346
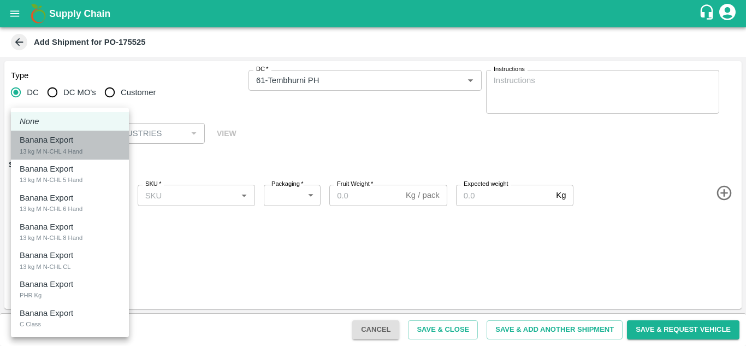
click at [73, 153] on div "13 kg M N-CHL 4 Hand" at bounding box center [51, 151] width 63 height 10
type input "2020293"
type input "468"
type input "1200"
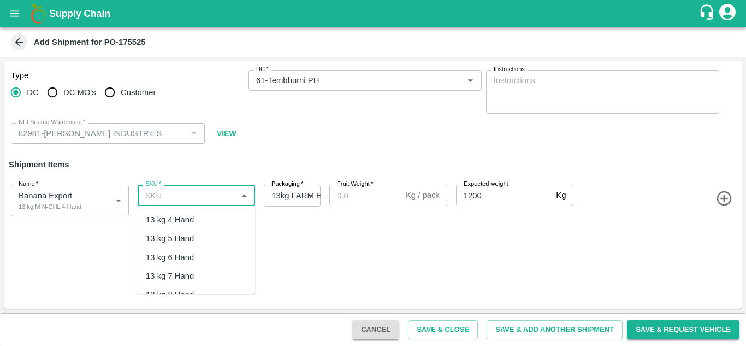
click at [164, 201] on input "SKU   *" at bounding box center [187, 195] width 93 height 14
click at [199, 226] on div "13 kg M N-CHL 4 Hand" at bounding box center [196, 219] width 118 height 19
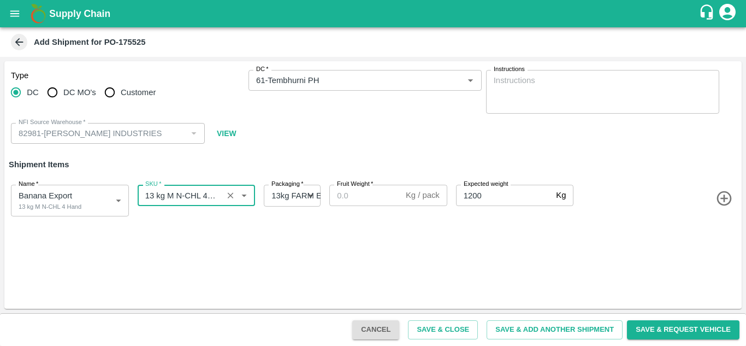
type input "13 kg M N-CHL 4 Hand"
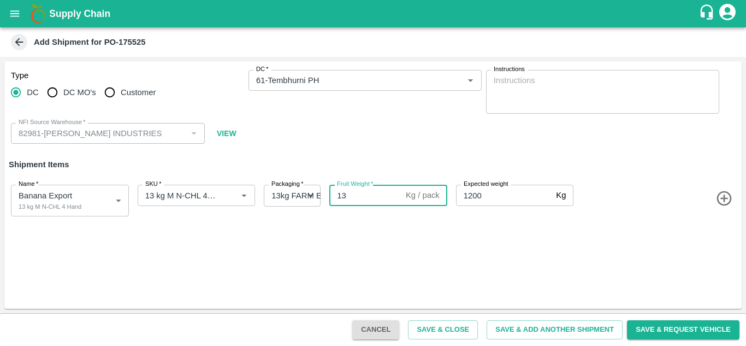
type input "13"
click at [723, 198] on icon "button" at bounding box center [724, 198] width 15 height 15
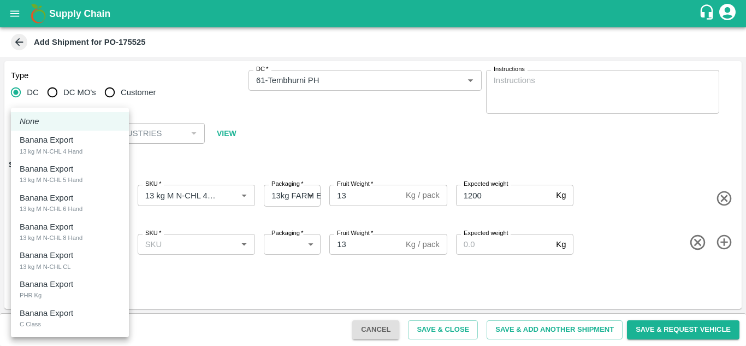
click at [76, 240] on body "Supply Chain Add Shipment for PO-175525 Type DC DC MO's Customer DC   * DC   * …" at bounding box center [373, 173] width 746 height 346
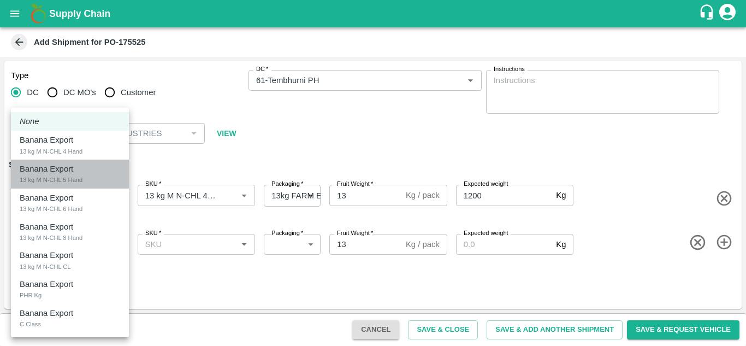
click at [82, 182] on div "13 kg M N-CHL 5 Hand" at bounding box center [51, 180] width 63 height 10
type input "2020294"
type input "468"
type input "1200"
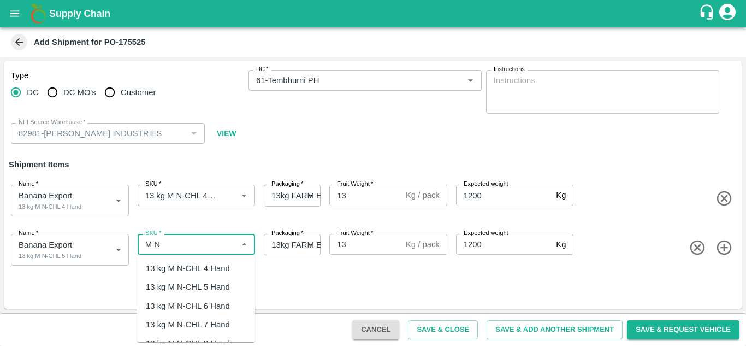
click at [228, 283] on div "13 kg M N-CHL 5 Hand" at bounding box center [188, 287] width 84 height 12
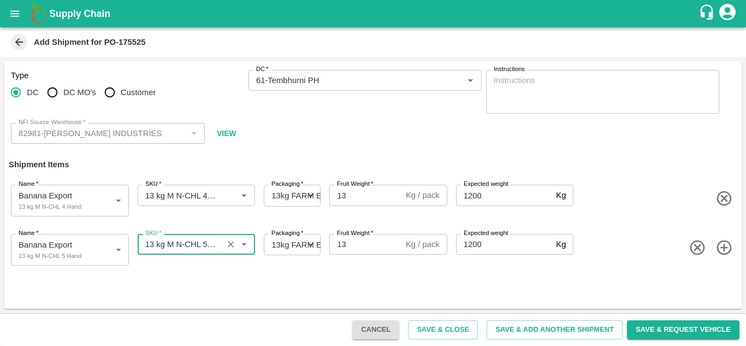
type input "13 kg M N-CHL 5 Hand"
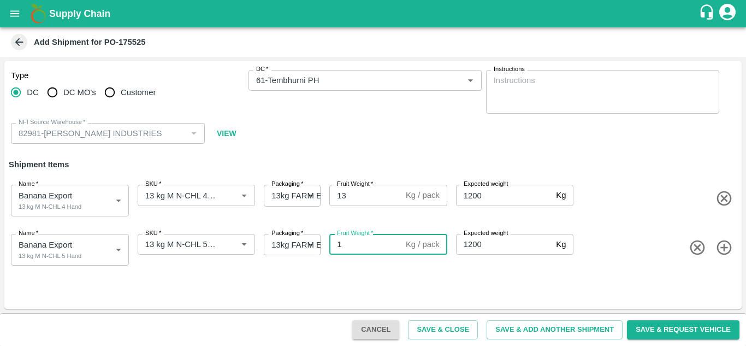
type input "13"
click at [724, 250] on icon "button" at bounding box center [724, 247] width 15 height 15
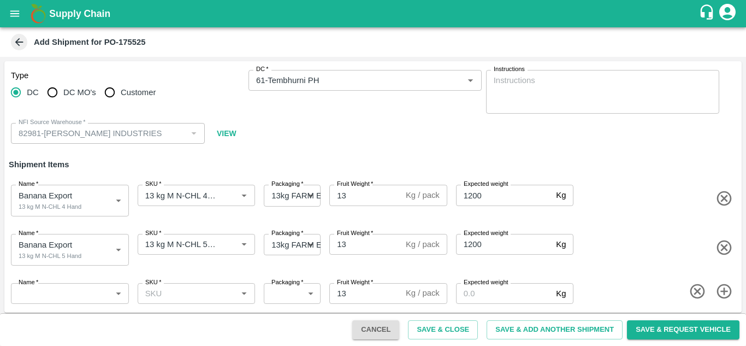
scroll to position [4, 0]
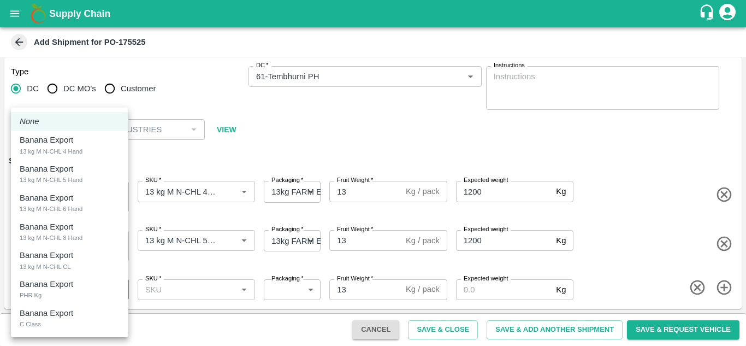
click at [87, 298] on body "Supply Chain Add Shipment for PO-175525 Type DC DC MO's Customer DC   * DC   * …" at bounding box center [373, 173] width 746 height 346
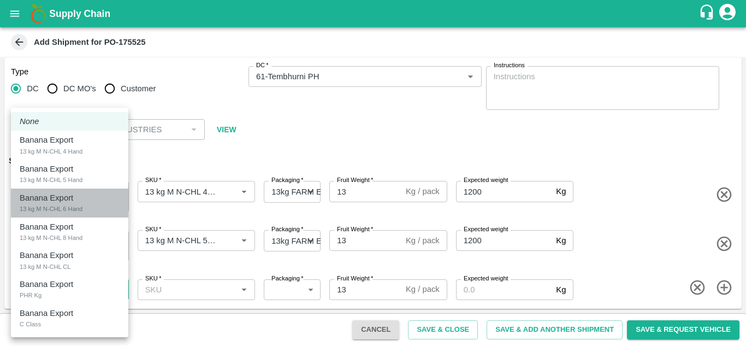
click at [76, 208] on div "13 kg M N-CHL 6 Hand" at bounding box center [51, 209] width 63 height 10
type input "2020295"
type input "468"
type input "1200"
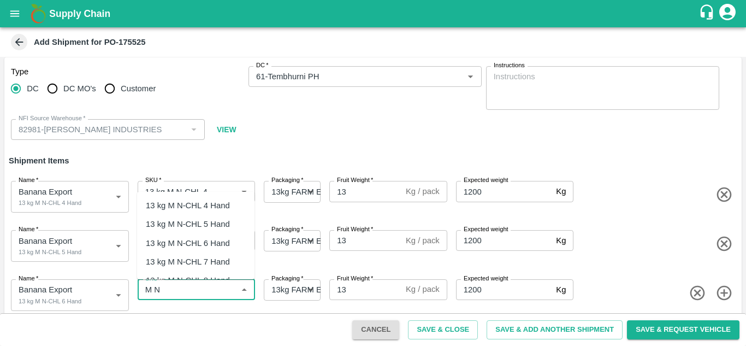
click at [188, 243] on div "13 kg M N-CHL 6 Hand" at bounding box center [188, 243] width 84 height 12
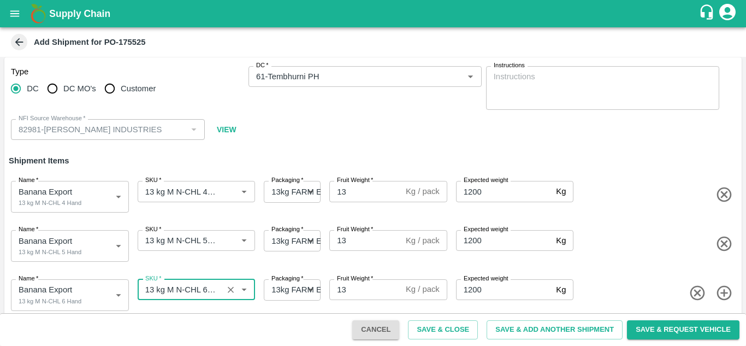
type input "13 kg M N-CHL 6 Hand"
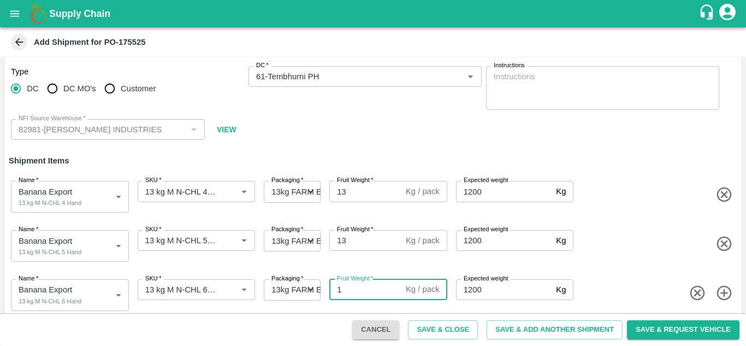
type input "13"
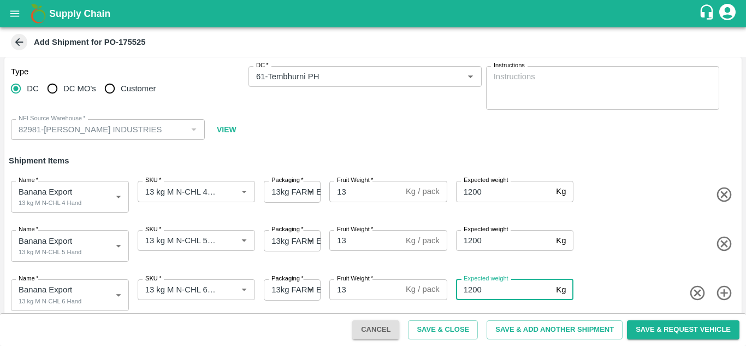
click at [723, 288] on icon "button" at bounding box center [725, 293] width 18 height 18
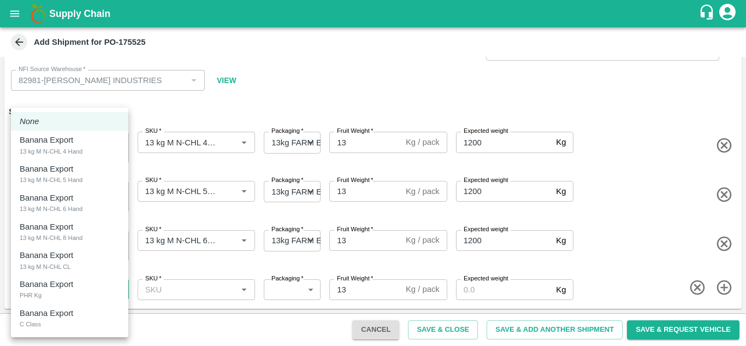
click at [69, 283] on body "Supply Chain Add Shipment for PO-175525 Type DC DC MO's Customer DC   * DC   * …" at bounding box center [373, 173] width 746 height 346
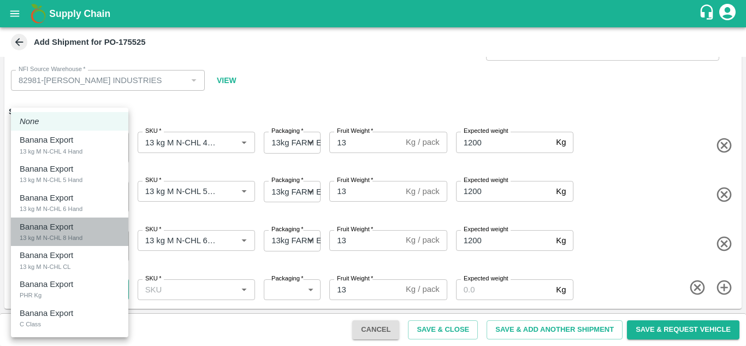
click at [77, 234] on div "13 kg M N-CHL 8 Hand" at bounding box center [51, 238] width 63 height 10
type input "2020296"
type input "468"
type input "1200"
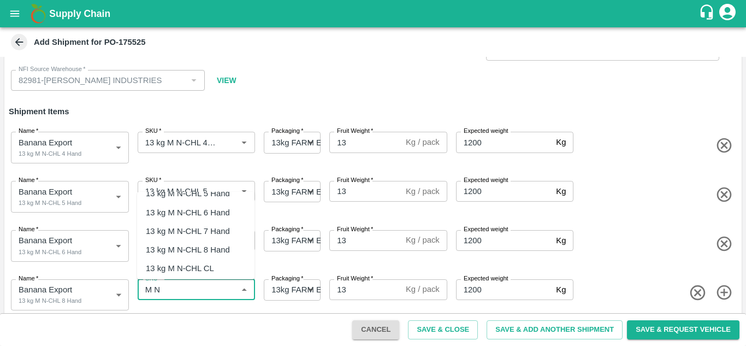
scroll to position [38, 0]
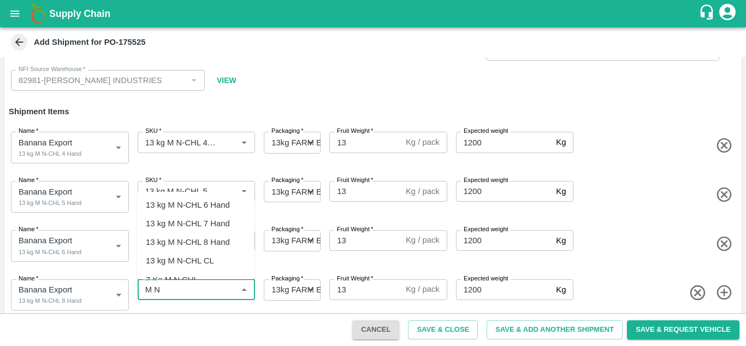
click at [209, 242] on div "13 kg M N-CHL 8 Hand" at bounding box center [188, 242] width 84 height 12
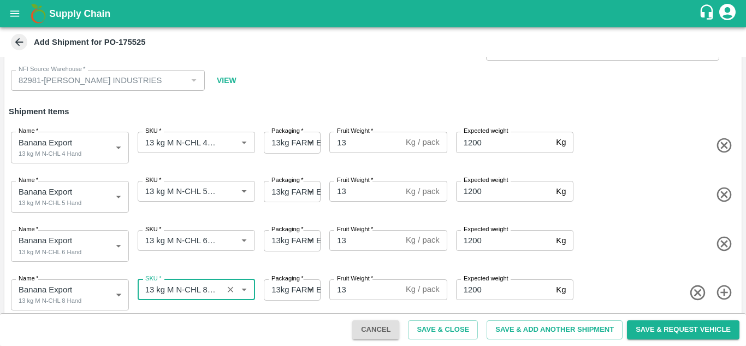
type input "13 kg M N-CHL 8 Hand"
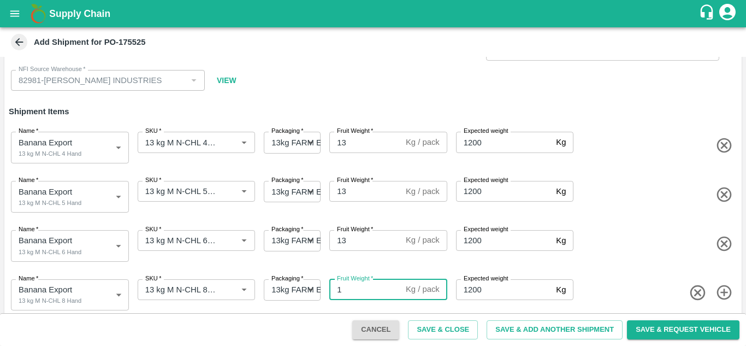
type input "13"
click at [617, 241] on span at bounding box center [657, 244] width 162 height 18
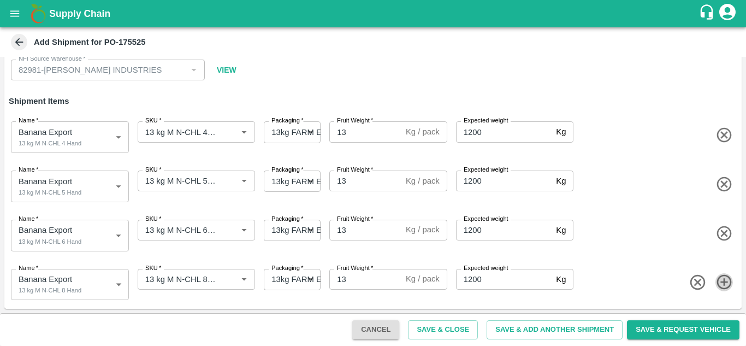
click at [728, 280] on icon "button" at bounding box center [724, 282] width 15 height 15
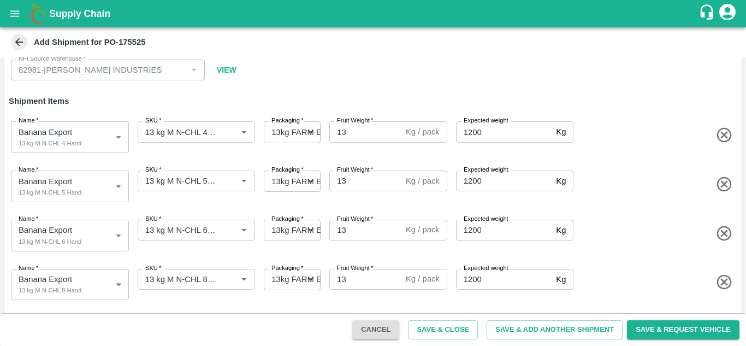
scroll to position [102, 0]
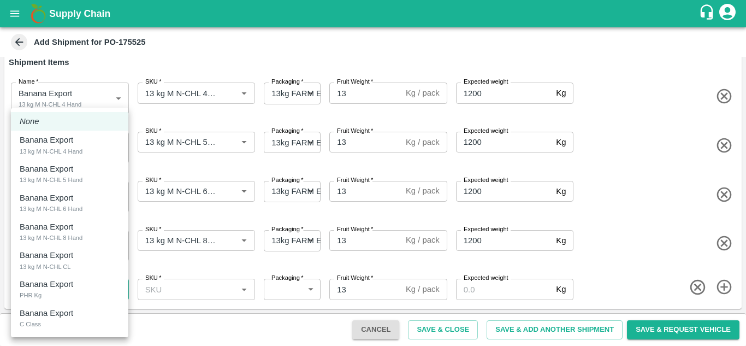
click at [55, 289] on body "Supply Chain Add Shipment for PO-175525 Type DC DC MO's Customer DC   * DC   * …" at bounding box center [373, 173] width 746 height 346
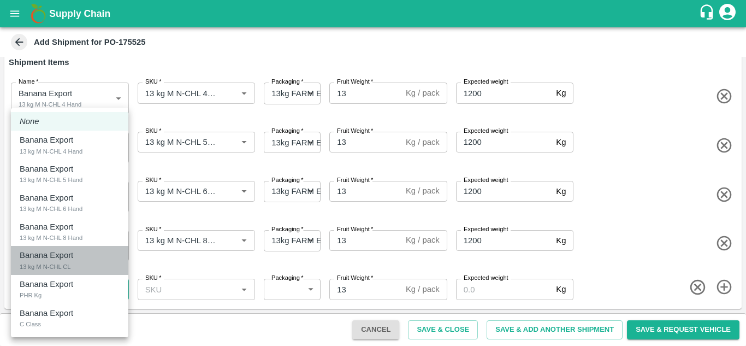
click at [74, 259] on div "Banana Export" at bounding box center [49, 255] width 59 height 12
type input "2020297"
type input "468"
type input "1200"
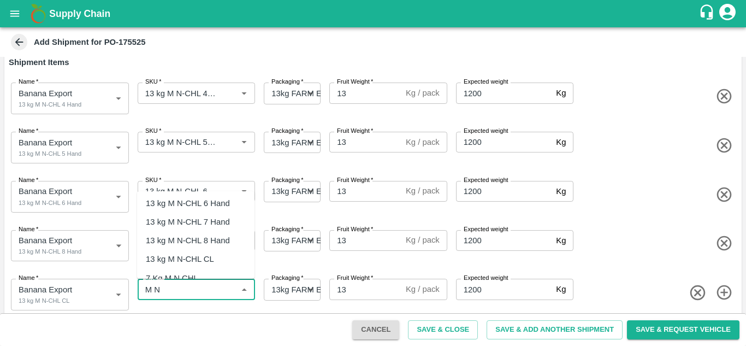
scroll to position [46, 0]
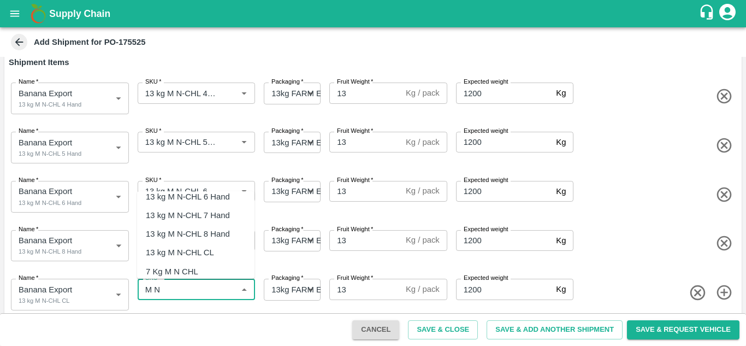
click at [204, 252] on div "13 kg M N-CHL CL" at bounding box center [180, 252] width 68 height 12
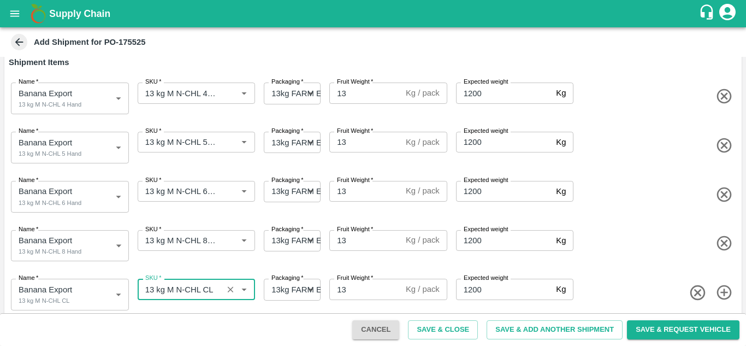
type input "13 kg M N-CHL CL"
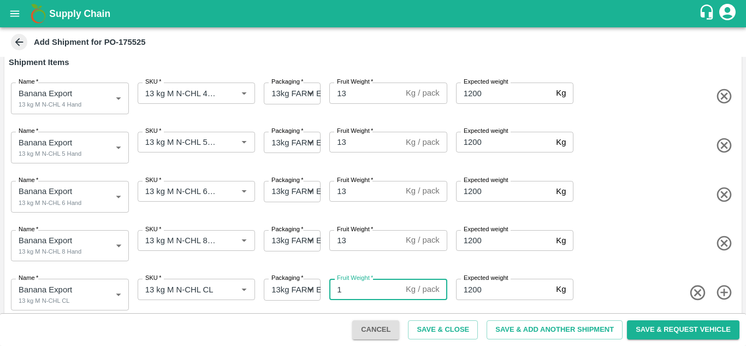
type input "13"
click at [599, 219] on div "Name   * Banana Export 13 kg M N-CHL 8 Hand 2020296 Name SKU   * SKU   * Packag…" at bounding box center [371, 244] width 742 height 54
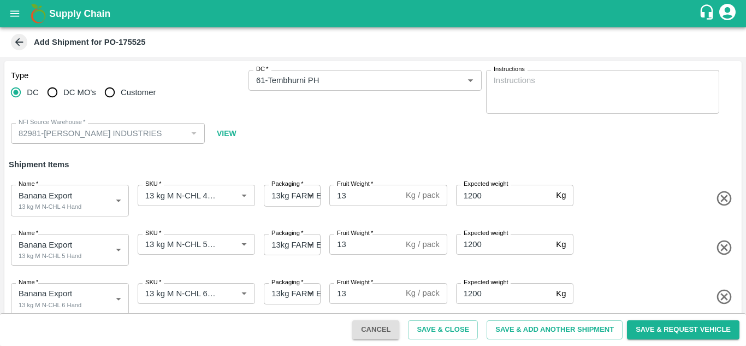
scroll to position [113, 0]
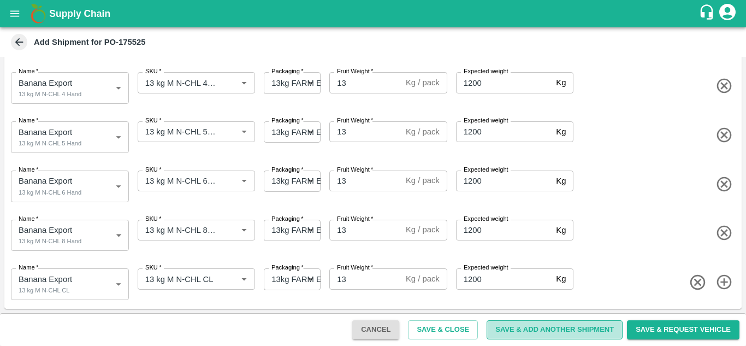
click at [533, 327] on button "Save & Add Another Shipment" at bounding box center [555, 329] width 136 height 19
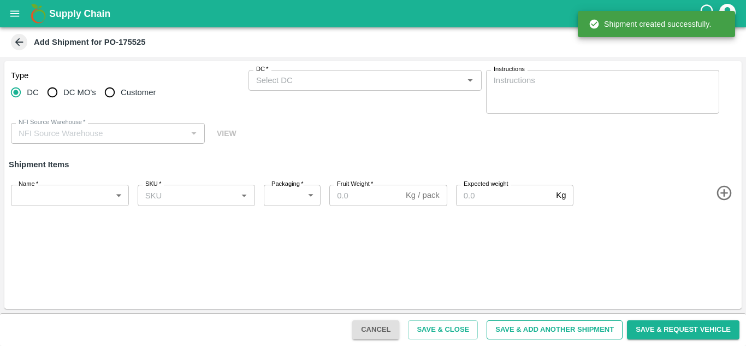
scroll to position [0, 0]
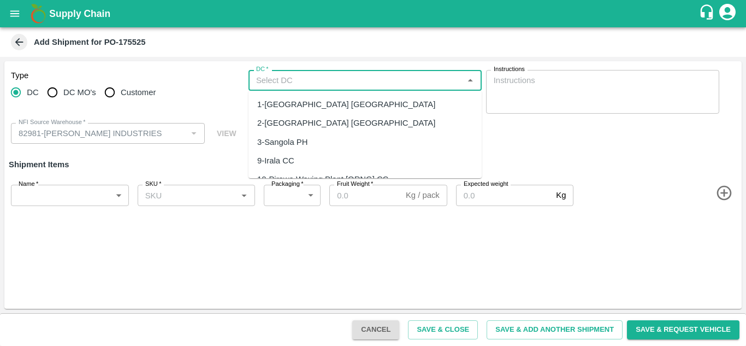
type input "82981-PANDURANG AGRO INDUSTRIES"
click at [286, 84] on input "DC   *" at bounding box center [356, 80] width 209 height 14
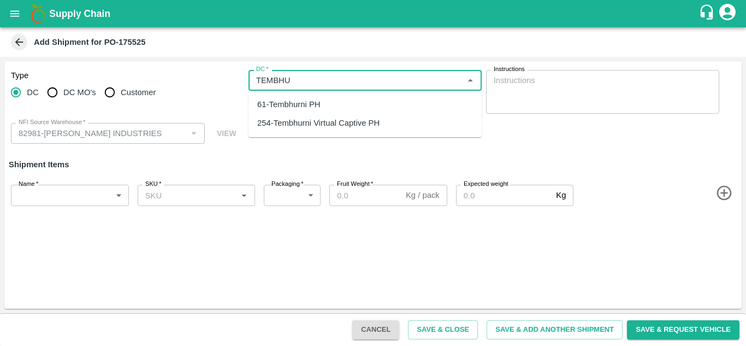
click at [305, 102] on div "61-Tembhurni PH" at bounding box center [288, 104] width 63 height 12
type input "61-Tembhurni PH"
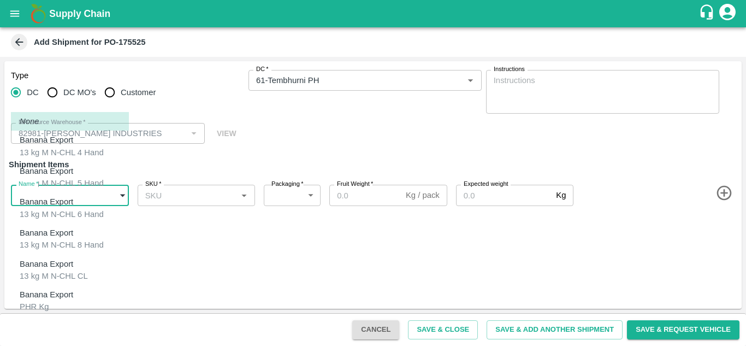
click at [78, 192] on body "Supply Chain Add Shipment for PO-175525 Type DC DC MO's Customer DC   * DC   * …" at bounding box center [373, 173] width 746 height 346
click at [40, 288] on p "Banana Export" at bounding box center [47, 294] width 54 height 12
type input "2020298"
type input "258"
type input "100"
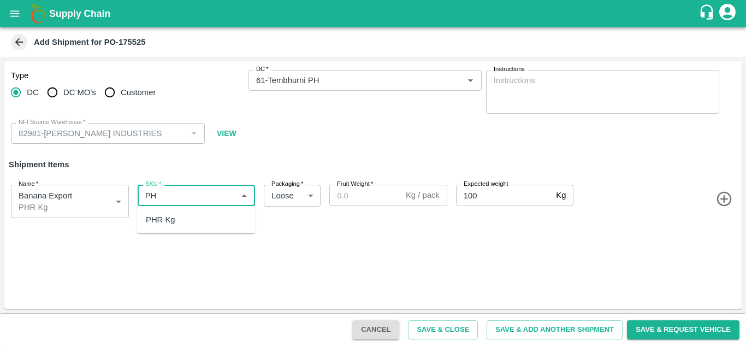
type input "P"
click at [142, 223] on div "PHR Kg" at bounding box center [196, 219] width 118 height 19
type input "PHR Kg"
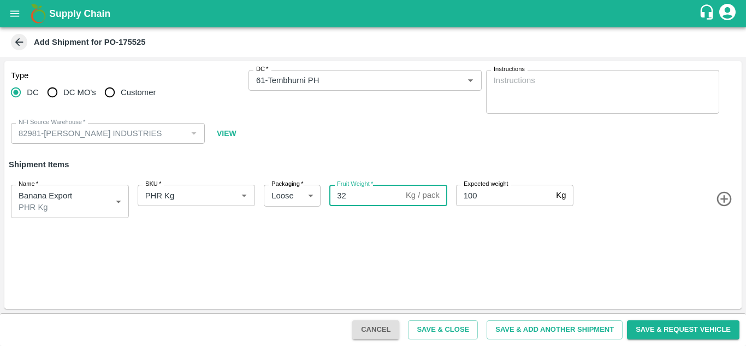
type input "32"
click at [587, 247] on div "Type DC DC MO's Customer DC   * DC   * Instructions x Instructions NFI Source W…" at bounding box center [372, 184] width 737 height 247
click at [530, 327] on button "Save & Add Another Shipment" at bounding box center [555, 329] width 136 height 19
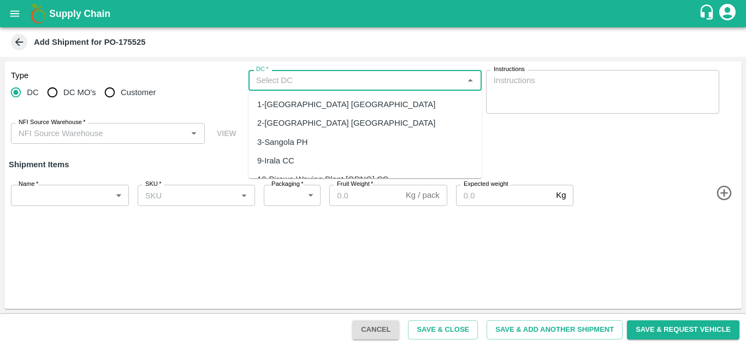
click at [279, 79] on input "DC   *" at bounding box center [356, 80] width 209 height 14
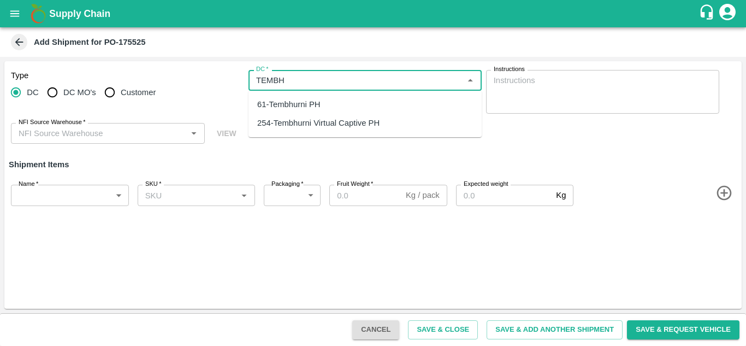
type input "TEMBHU"
type input "82981-[PERSON_NAME] INDUSTRIES"
click at [302, 104] on div "61-Tembhurni PH" at bounding box center [288, 104] width 63 height 12
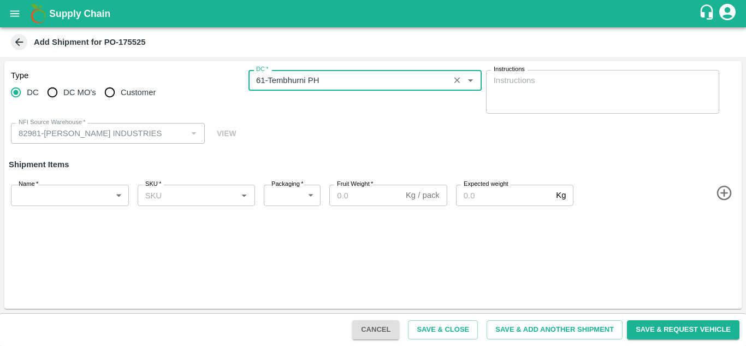
type input "61-Tembhurni PH"
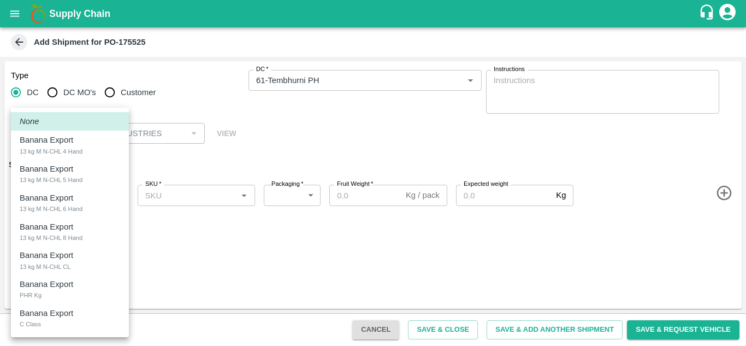
click at [100, 198] on body "Supply Chain Add Shipment for PO-175525 Type DC DC MO's Customer DC   * DC   * …" at bounding box center [373, 173] width 746 height 346
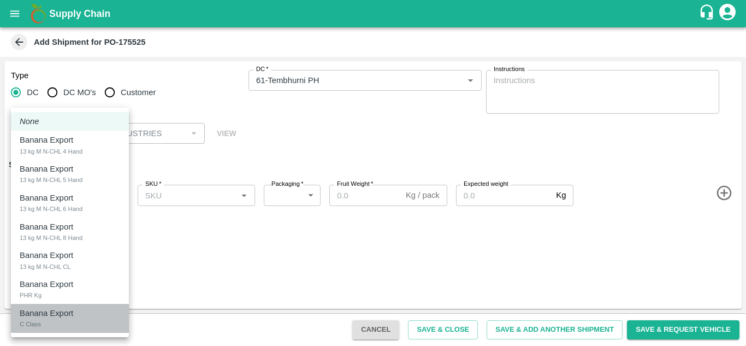
click at [51, 312] on p "Banana Export" at bounding box center [47, 313] width 54 height 12
type input "2020299"
type input "258"
type input "300"
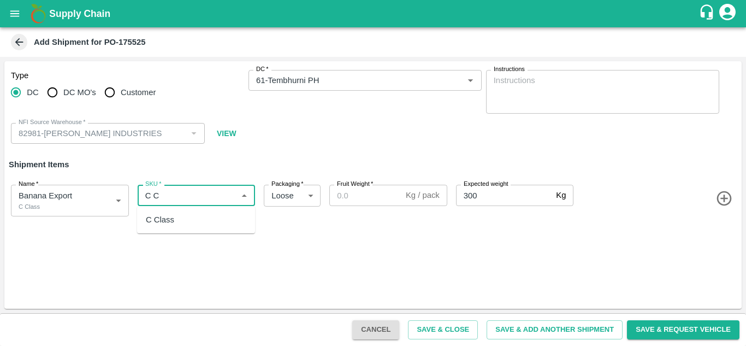
click at [176, 218] on div "C Class" at bounding box center [196, 219] width 118 height 19
type input "C Class"
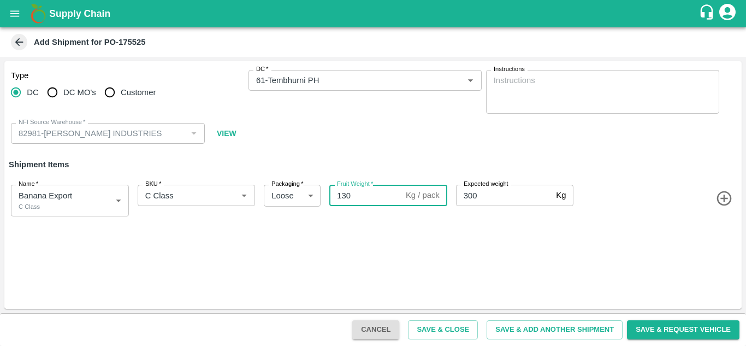
type input "130"
click at [445, 245] on div "Type DC DC MO's Customer DC   * DC   * Instructions x Instructions NFI Source W…" at bounding box center [372, 184] width 737 height 247
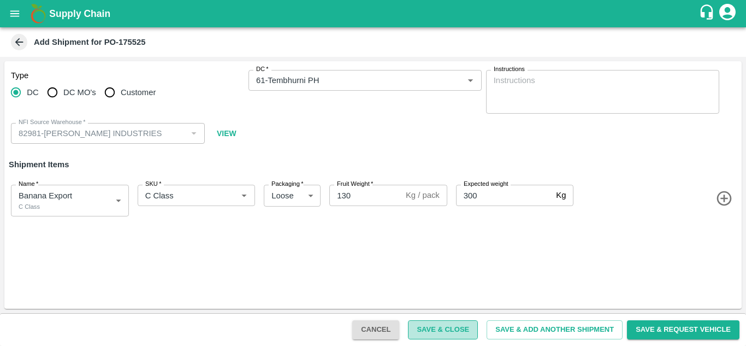
click at [450, 330] on button "Save & Close" at bounding box center [443, 329] width 70 height 19
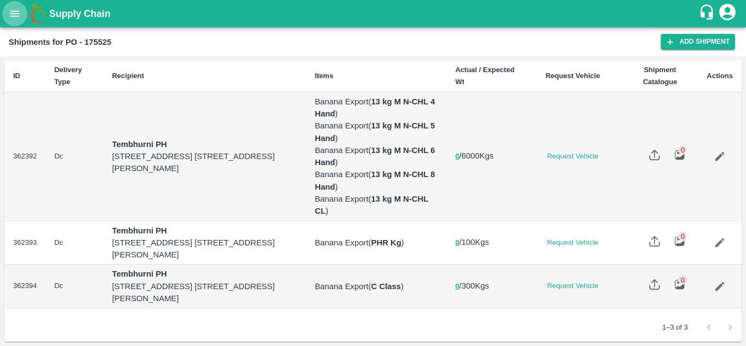
click at [14, 15] on icon "open drawer" at bounding box center [15, 14] width 12 height 12
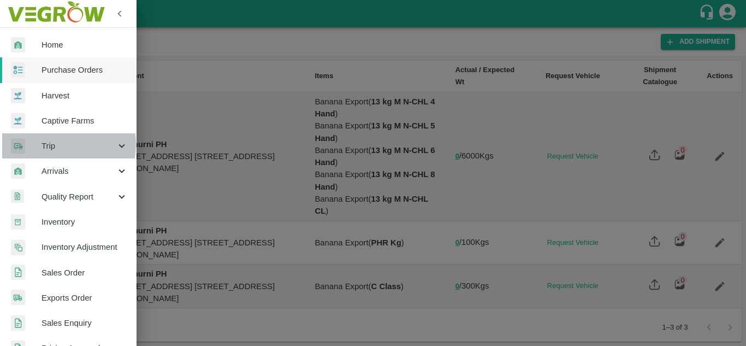
click at [51, 144] on span "Trip" at bounding box center [79, 146] width 74 height 12
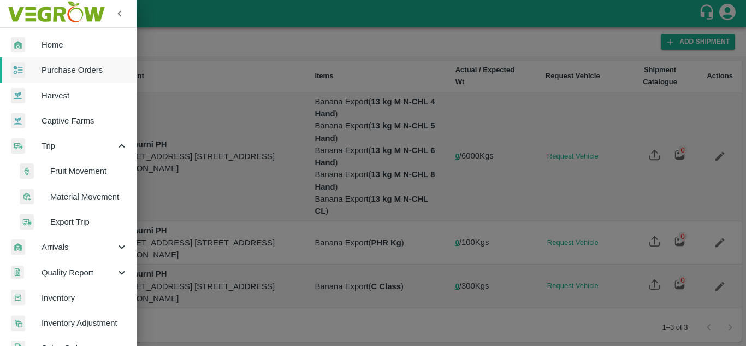
click at [74, 169] on span "Fruit Movement" at bounding box center [89, 171] width 78 height 12
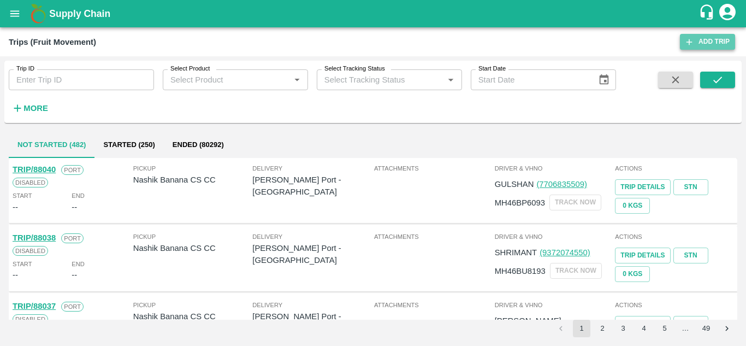
click at [716, 41] on link "Add Trip" at bounding box center [707, 42] width 55 height 16
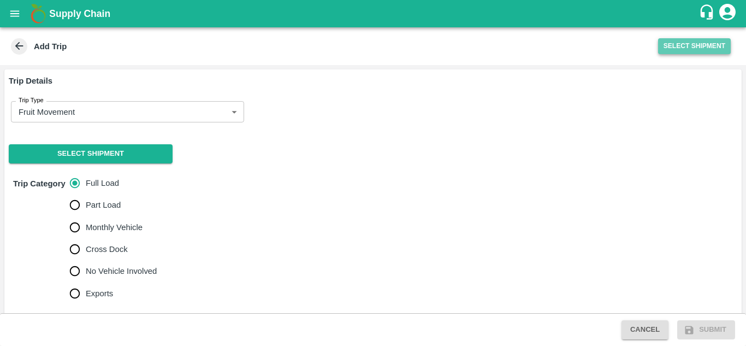
click at [690, 45] on button "Select Shipment" at bounding box center [694, 46] width 73 height 16
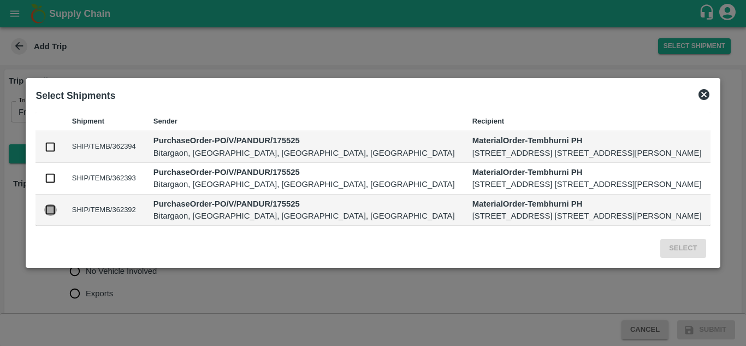
click at [44, 216] on input "checkbox" at bounding box center [50, 210] width 12 height 12
checkbox input "true"
click at [699, 258] on button "Select" at bounding box center [682, 248] width 45 height 19
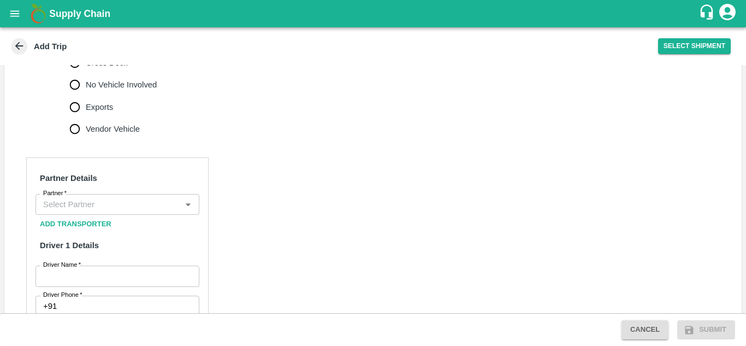
scroll to position [416, 0]
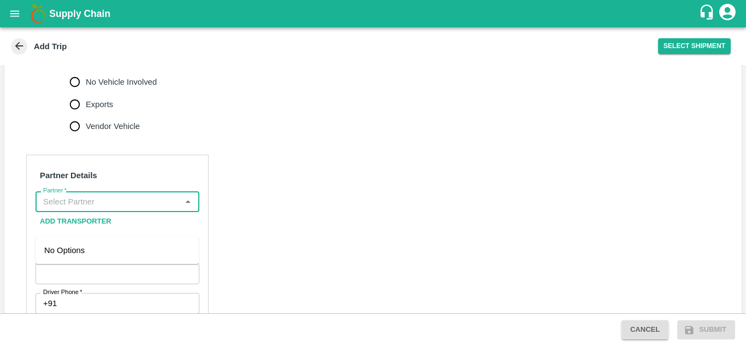
click at [115, 209] on input "Partner   *" at bounding box center [108, 201] width 139 height 14
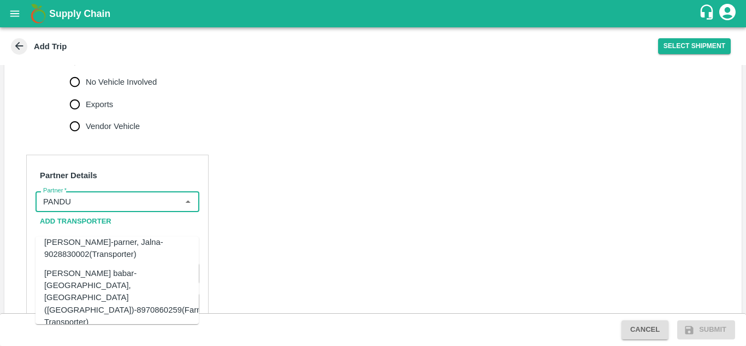
scroll to position [430, 0]
click at [96, 331] on div "[PERSON_NAME] INDUSTRIES-Bitargaon, [GEOGRAPHIC_DATA]-9637756555(Supplier, Serv…" at bounding box center [127, 349] width 167 height 37
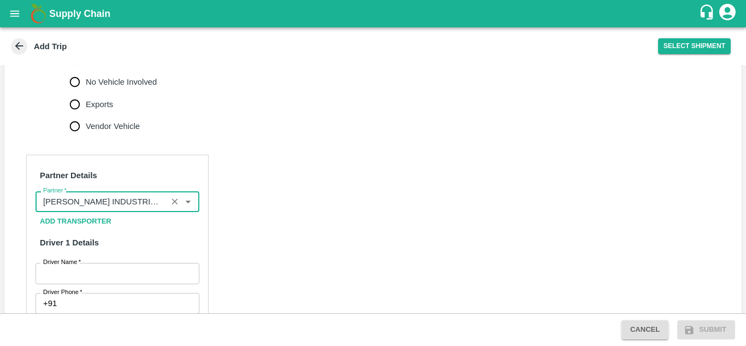
type input "[PERSON_NAME] INDUSTRIES-Bitargaon, [GEOGRAPHIC_DATA]-9637756555(Supplier, Serv…"
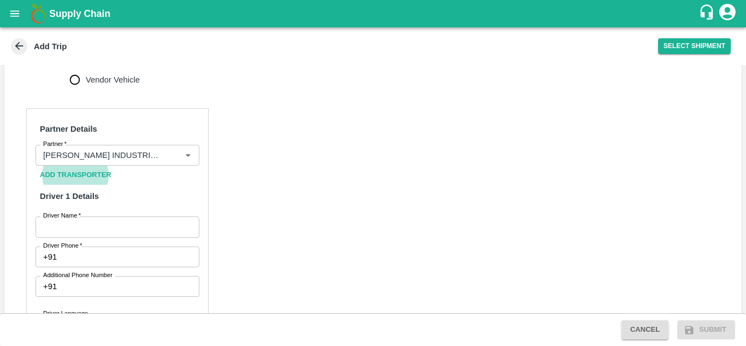
scroll to position [463, 0]
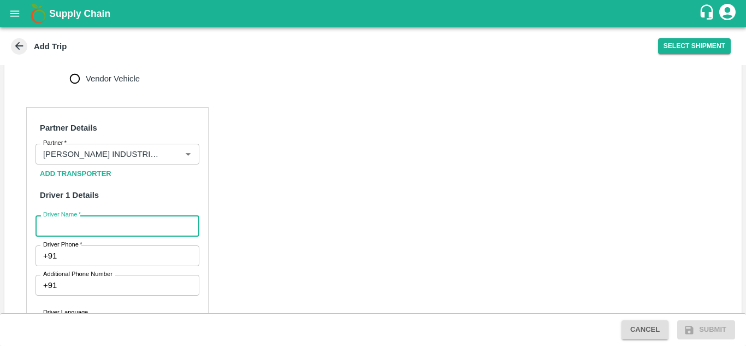
click at [93, 236] on input "Driver Name   *" at bounding box center [118, 225] width 164 height 21
click at [115, 236] on input "[PERSON_NAME]" at bounding box center [118, 225] width 164 height 21
click at [96, 236] on input "[PERSON_NAME]" at bounding box center [118, 225] width 164 height 21
type input "G"
type input "Shaikh"
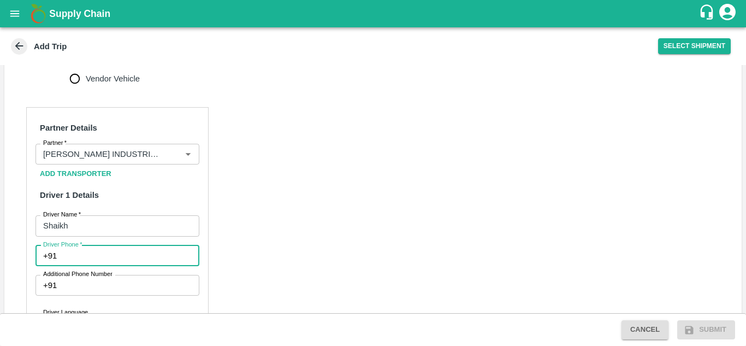
click at [83, 266] on input "Driver Phone   *" at bounding box center [130, 255] width 138 height 21
type input "9975280177"
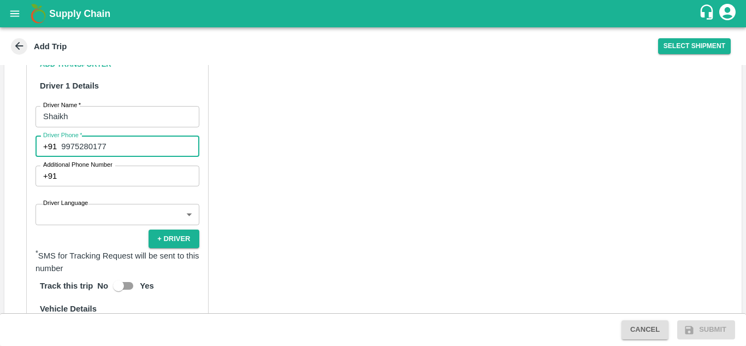
scroll to position [573, 0]
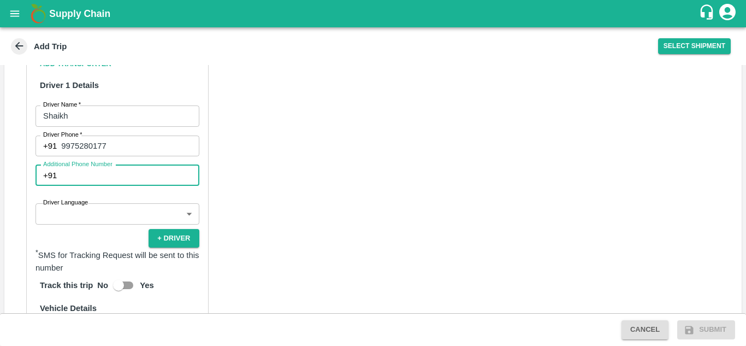
click at [114, 186] on input "Additional Phone Number" at bounding box center [130, 175] width 138 height 21
click at [298, 189] on div "Partner Details Partner   * Partner Add Transporter Driver 1 Details Driver Nam…" at bounding box center [372, 258] width 737 height 548
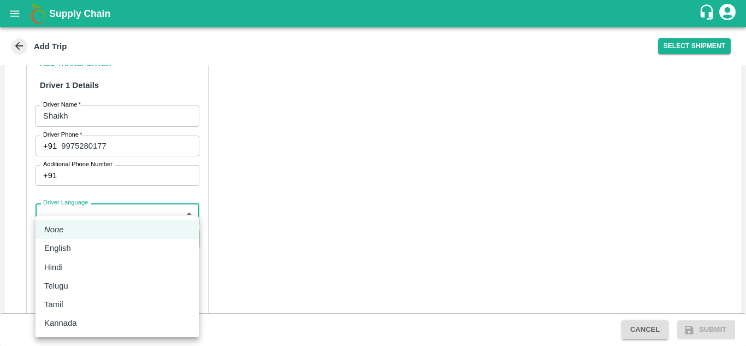
click at [113, 238] on body "Supply Chain Add Trip Select Shipment Trip Details Trip Type Fruit Movement 1 T…" at bounding box center [373, 173] width 746 height 346
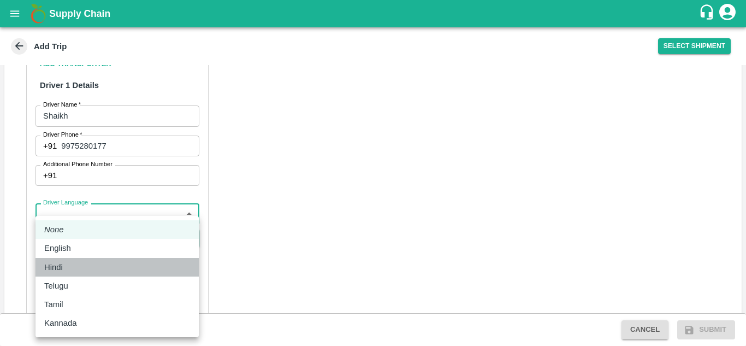
click at [54, 269] on p "Hindi" at bounding box center [53, 267] width 19 height 12
type input "hi"
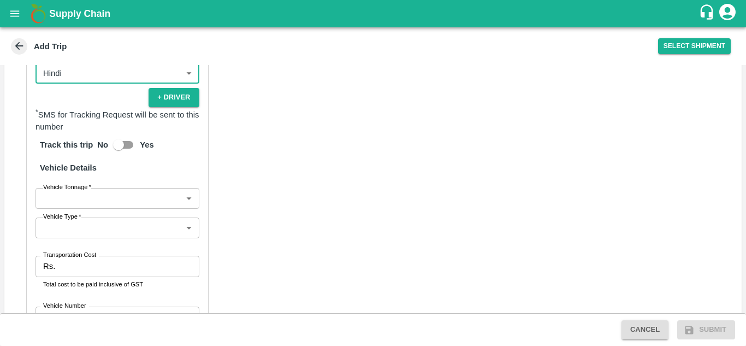
scroll to position [714, 0]
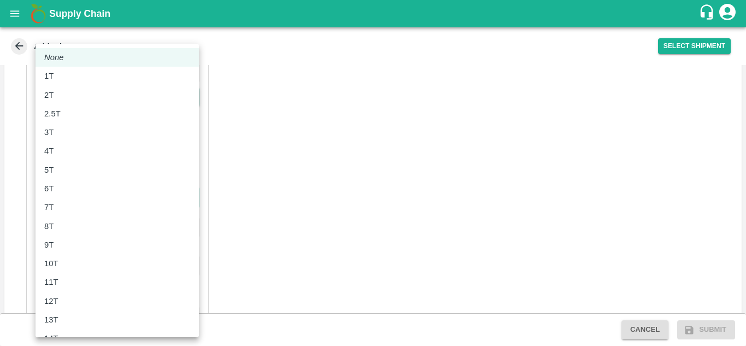
click at [99, 218] on body "Supply Chain Add Trip Select Shipment Trip Details Trip Type Fruit Movement 1 T…" at bounding box center [373, 173] width 746 height 346
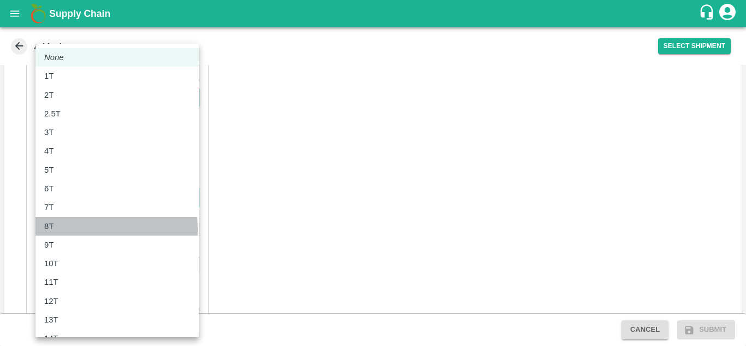
click at [69, 229] on div "8T" at bounding box center [117, 226] width 146 height 12
type input "8000"
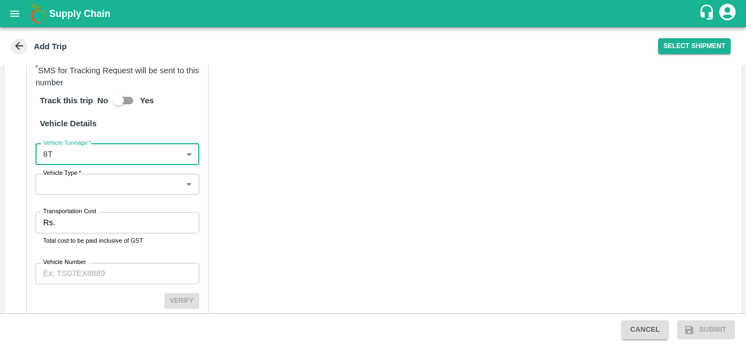
scroll to position [759, 0]
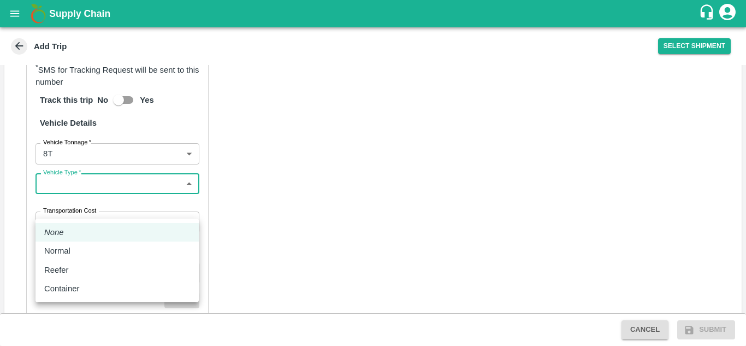
click at [125, 211] on body "Supply Chain Add Trip Select Shipment Trip Details Trip Type Fruit Movement 1 T…" at bounding box center [373, 173] width 746 height 346
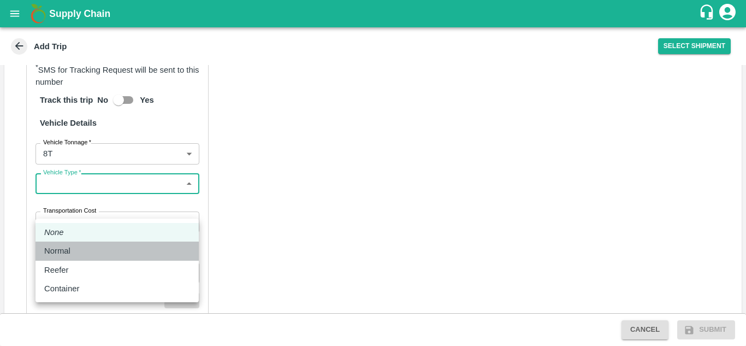
click at [70, 251] on p "Normal" at bounding box center [57, 251] width 26 height 12
type input "Normal"
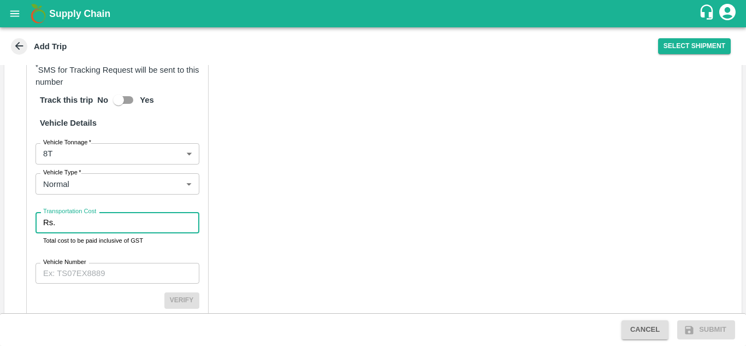
click at [76, 233] on input "Transportation Cost" at bounding box center [129, 222] width 139 height 21
type input "1500"
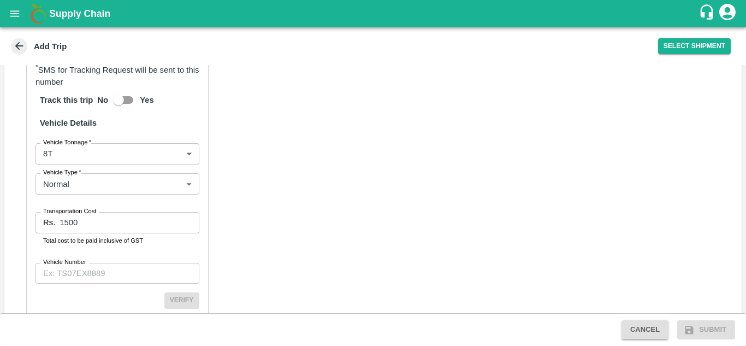
click at [293, 203] on div "Partner Details Partner   * Partner Add Transporter Driver 1 Details Driver Nam…" at bounding box center [372, 73] width 737 height 550
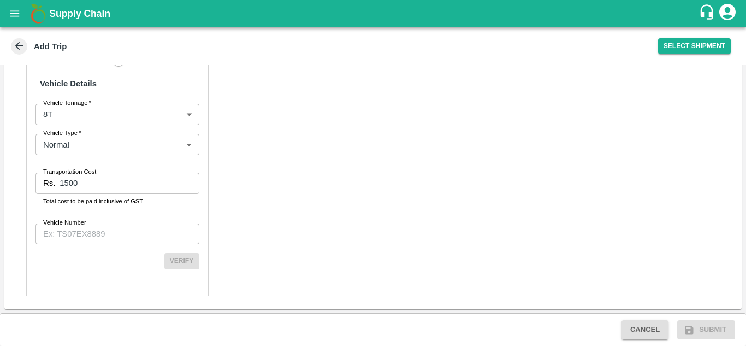
scroll to position [823, 0]
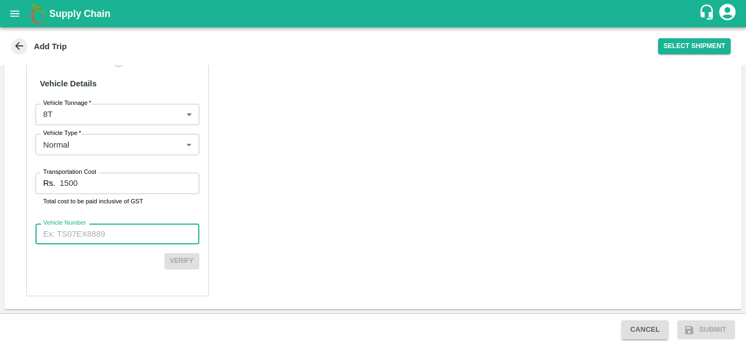
click at [87, 235] on input "Vehicle Number" at bounding box center [118, 233] width 164 height 21
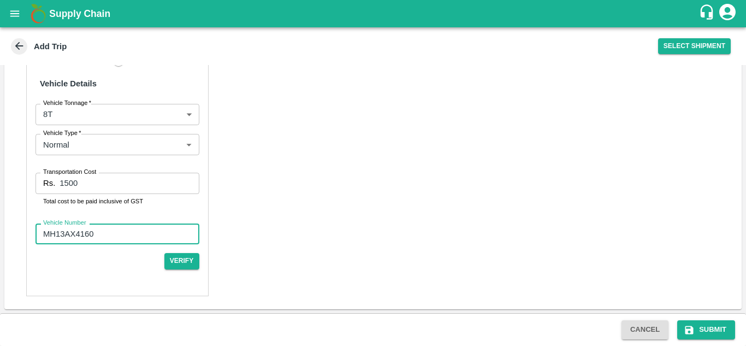
type input "MH13AX4160"
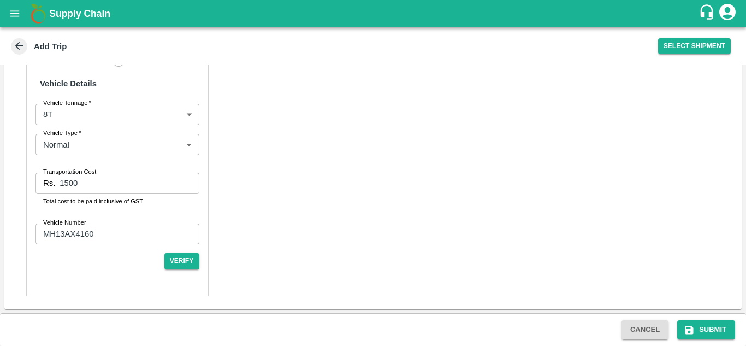
click at [315, 174] on div "Partner Details Partner   * Partner Add Transporter Driver 1 Details Driver Nam…" at bounding box center [372, 34] width 737 height 550
click at [185, 261] on button "Verify" at bounding box center [181, 261] width 35 height 16
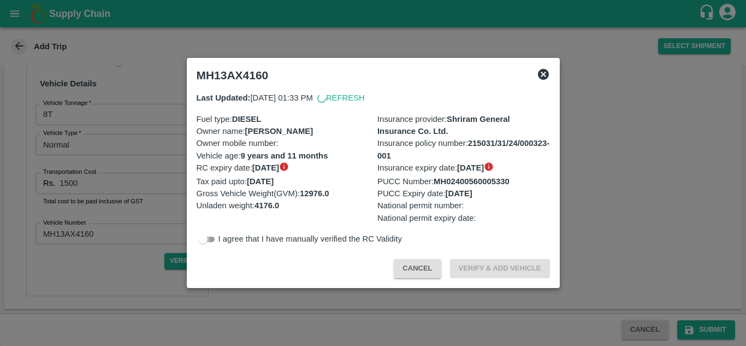
click at [212, 238] on input "checkbox" at bounding box center [203, 239] width 39 height 13
checkbox input "true"
click at [482, 269] on button "Verify & Add Vehicle" at bounding box center [500, 268] width 100 height 19
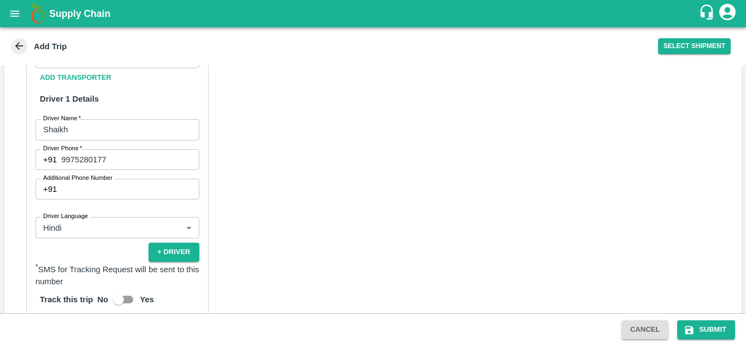
scroll to position [819, 0]
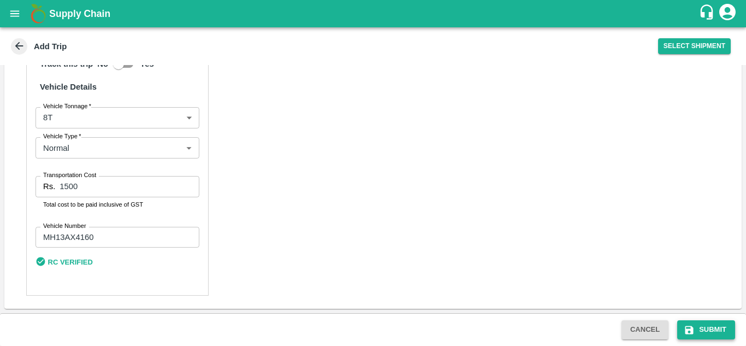
click at [716, 326] on button "Submit" at bounding box center [706, 329] width 58 height 19
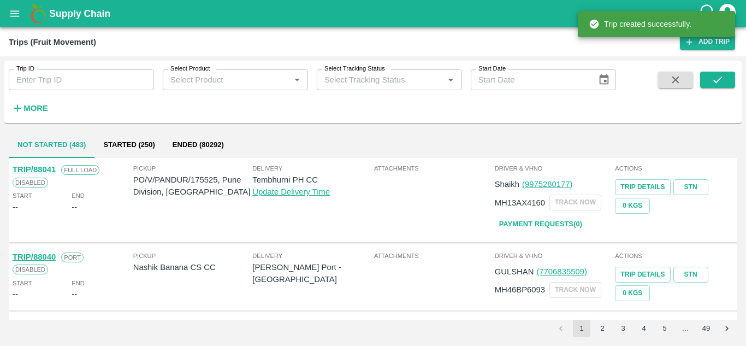
click at [712, 39] on div "Trip created successfully." at bounding box center [656, 24] width 157 height 33
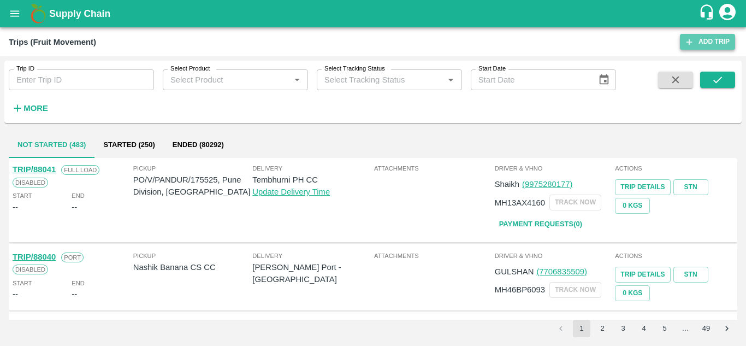
click at [707, 42] on link "Add Trip" at bounding box center [707, 42] width 55 height 16
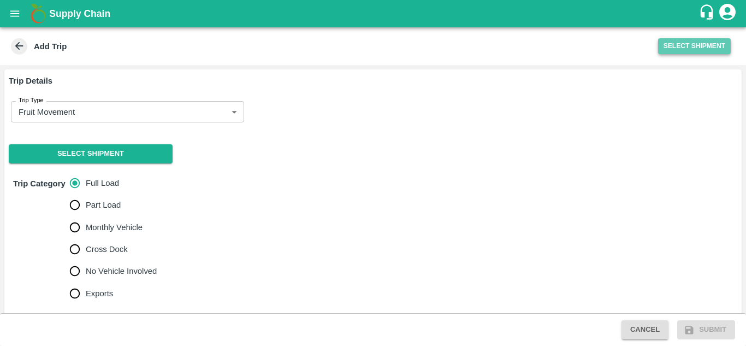
click at [698, 40] on button "Select Shipment" at bounding box center [694, 46] width 73 height 16
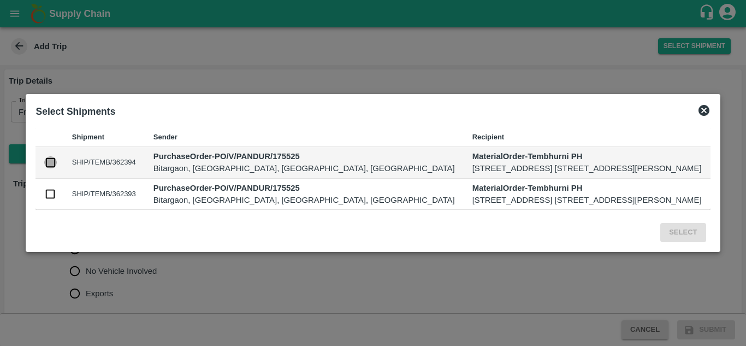
click at [45, 156] on input "checkbox" at bounding box center [50, 162] width 12 height 12
checkbox input "true"
click at [44, 200] on input "checkbox" at bounding box center [50, 194] width 12 height 12
checkbox input "true"
click at [699, 242] on button "Select" at bounding box center [682, 232] width 45 height 19
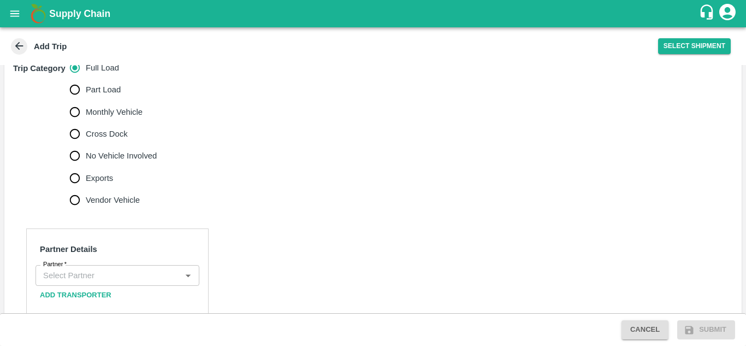
scroll to position [351, 0]
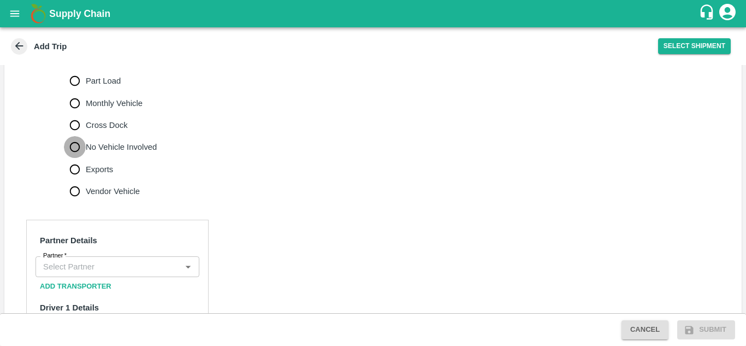
click at [81, 158] on input "No Vehicle Involved" at bounding box center [75, 147] width 22 height 22
radio input "true"
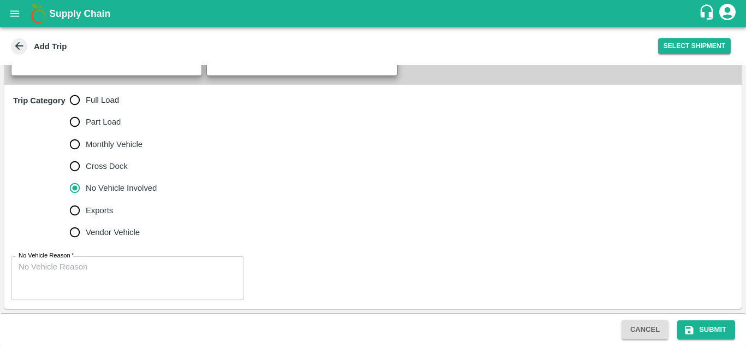
scroll to position [334, 0]
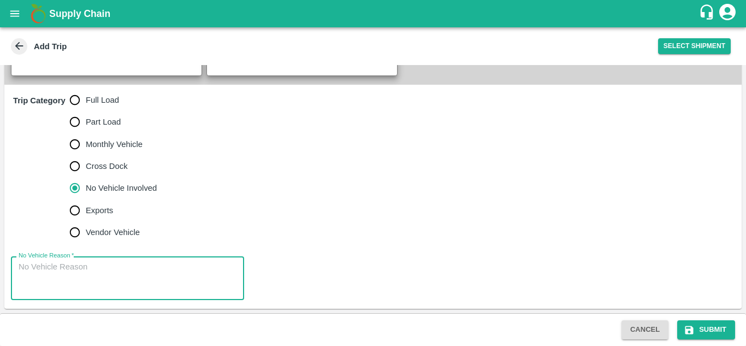
click at [48, 264] on textarea "No Vehicle Reason   *" at bounding box center [128, 278] width 218 height 34
type textarea "Field Dump"
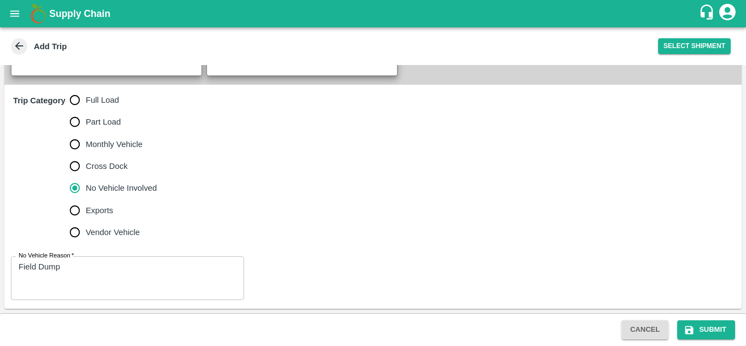
click at [322, 253] on div "No Vehicle Reason   * Field Dump x No Vehicle Reason" at bounding box center [372, 277] width 737 height 61
click at [718, 329] on button "Submit" at bounding box center [706, 329] width 58 height 19
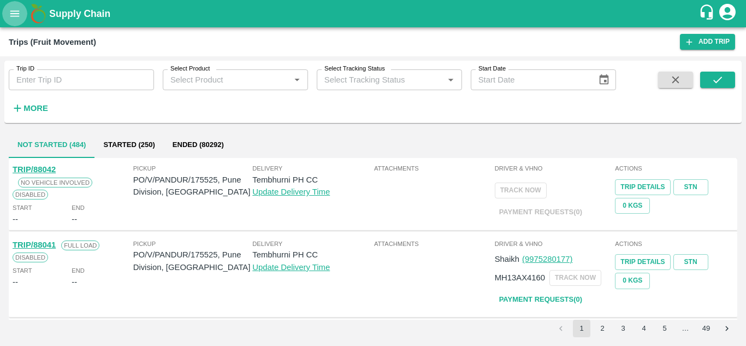
click at [10, 8] on icon "open drawer" at bounding box center [15, 14] width 12 height 12
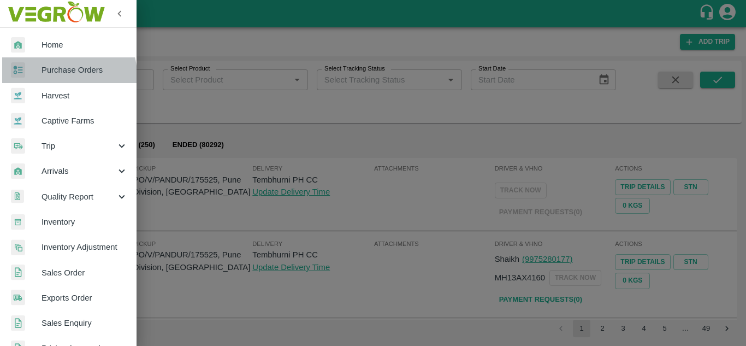
click at [63, 75] on span "Purchase Orders" at bounding box center [85, 70] width 86 height 12
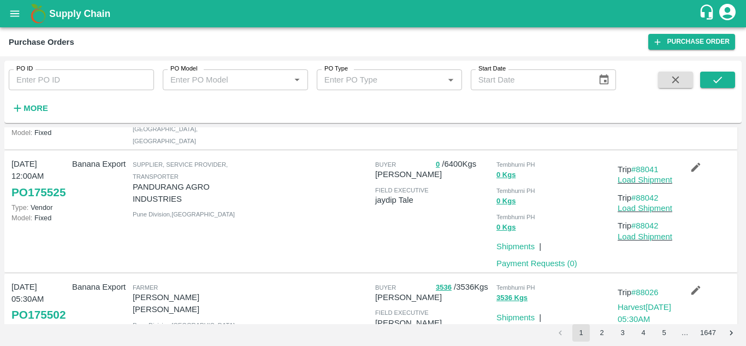
scroll to position [82, 0]
click at [649, 185] on link "Load Shipment" at bounding box center [645, 180] width 55 height 9
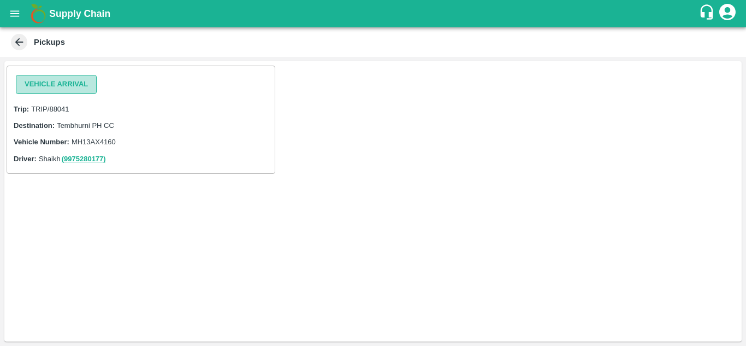
click at [63, 82] on button "Vehicle Arrival" at bounding box center [56, 84] width 81 height 19
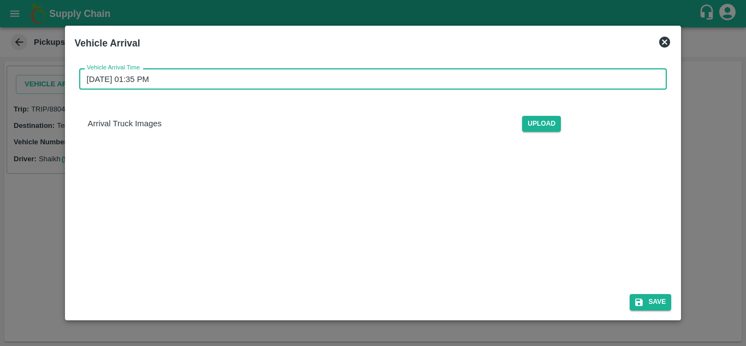
click at [157, 77] on input "[DATE] 01:35 PM" at bounding box center [369, 78] width 581 height 21
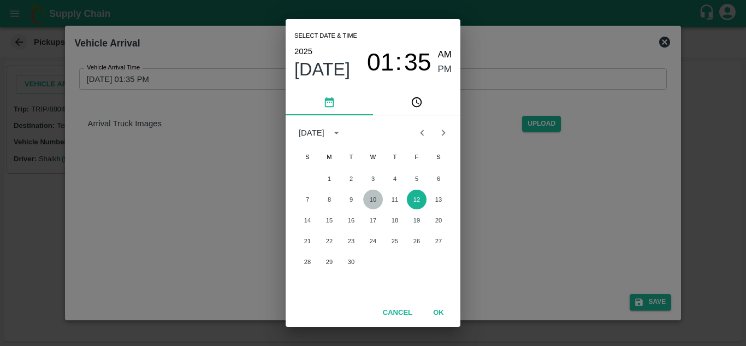
click at [374, 202] on button "10" at bounding box center [373, 200] width 20 height 20
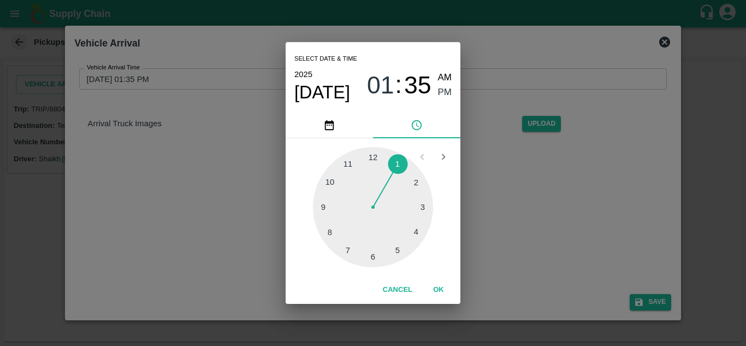
click at [328, 181] on div at bounding box center [373, 207] width 120 height 120
click at [371, 156] on div at bounding box center [373, 207] width 120 height 120
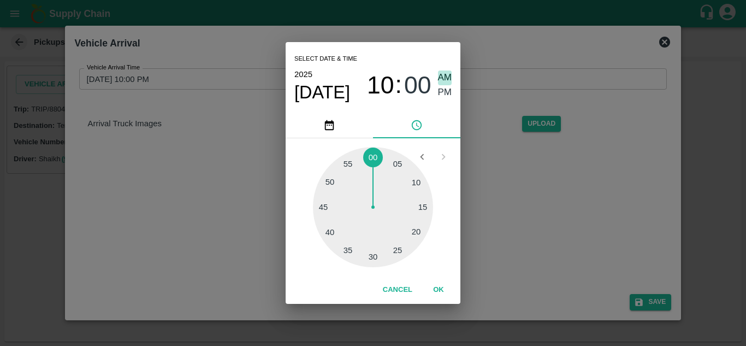
click at [444, 76] on span "AM" at bounding box center [445, 77] width 14 height 15
type input "[DATE] 10:00 AM"
click at [436, 287] on button "OK" at bounding box center [438, 289] width 35 height 19
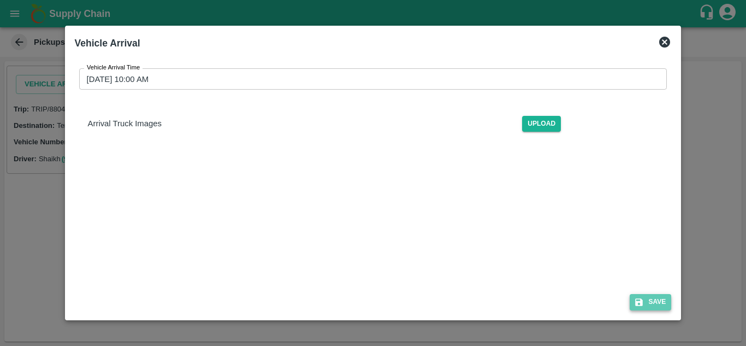
click at [655, 302] on button "Save" at bounding box center [651, 302] width 42 height 16
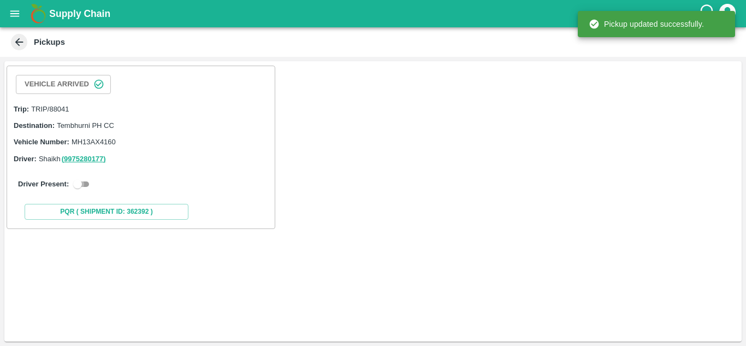
click at [85, 183] on input "checkbox" at bounding box center [77, 184] width 39 height 13
checkbox input "true"
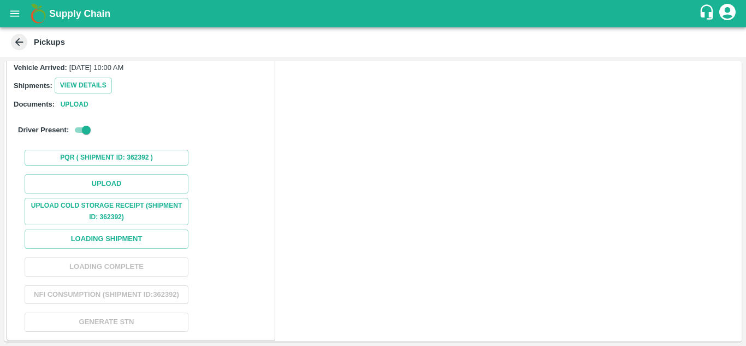
scroll to position [124, 0]
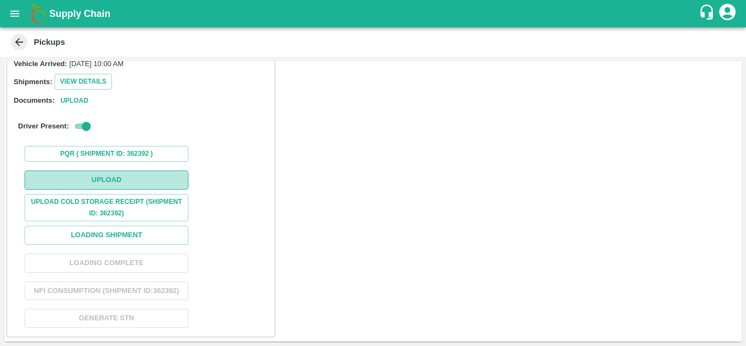
click at [124, 170] on button "Upload" at bounding box center [107, 179] width 164 height 19
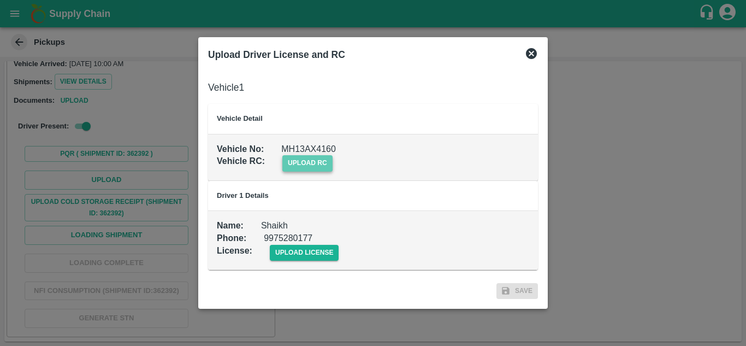
click at [308, 166] on span "upload rc" at bounding box center [307, 163] width 50 height 16
click at [0, 0] on input "upload rc" at bounding box center [0, 0] width 0 height 0
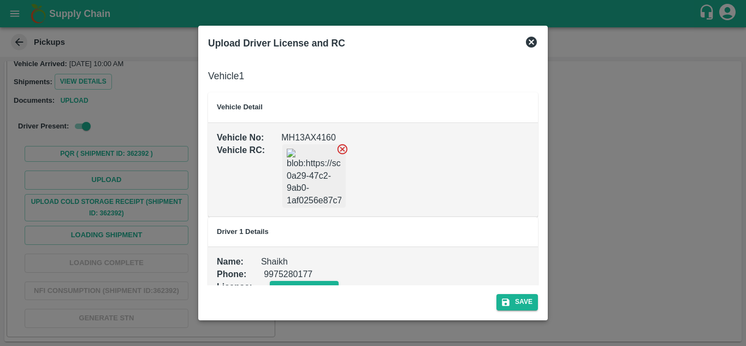
scroll to position [25, 0]
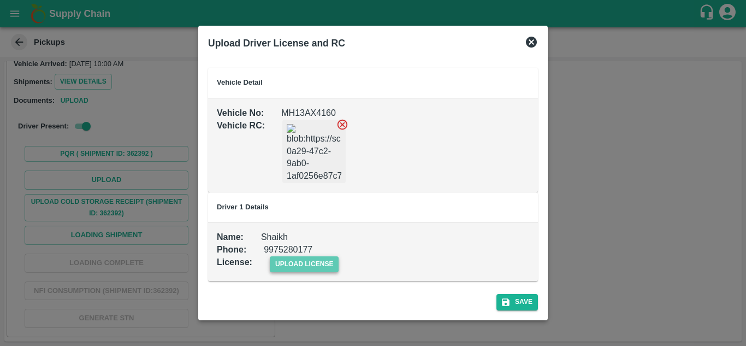
click at [320, 262] on span "upload license" at bounding box center [304, 264] width 69 height 16
click at [0, 0] on input "upload license" at bounding box center [0, 0] width 0 height 0
click at [526, 297] on button "Save" at bounding box center [518, 302] width 42 height 16
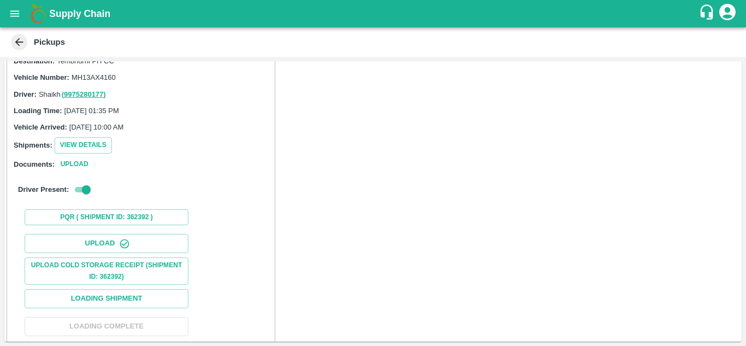
scroll to position [168, 0]
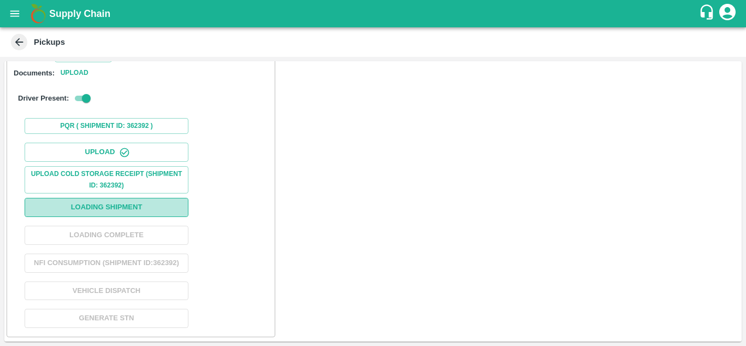
click at [116, 198] on button "Loading Shipment" at bounding box center [107, 207] width 164 height 19
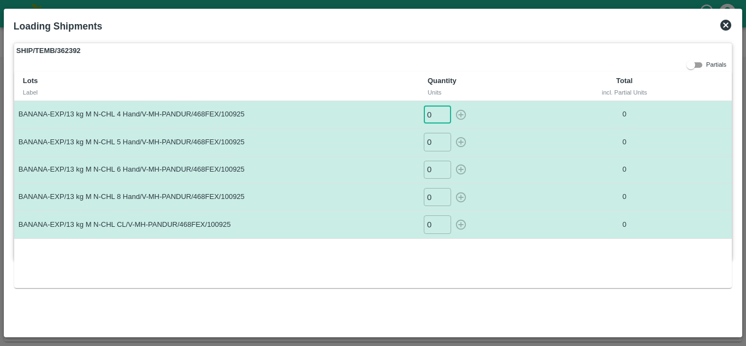
click at [432, 115] on input "0" at bounding box center [437, 114] width 27 height 18
type input "1"
click at [452, 105] on button "button" at bounding box center [460, 114] width 17 height 18
type input "0"
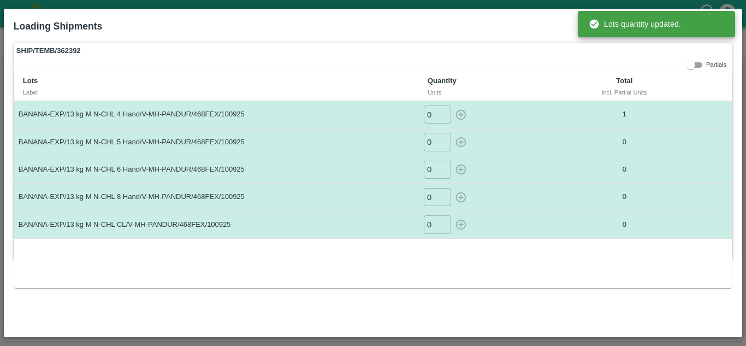
click at [439, 141] on input "0" at bounding box center [437, 142] width 27 height 18
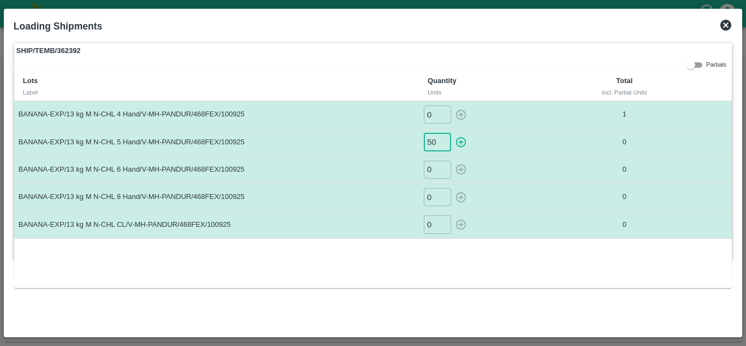
type input "50"
click at [452, 133] on button "button" at bounding box center [460, 142] width 17 height 18
type input "0"
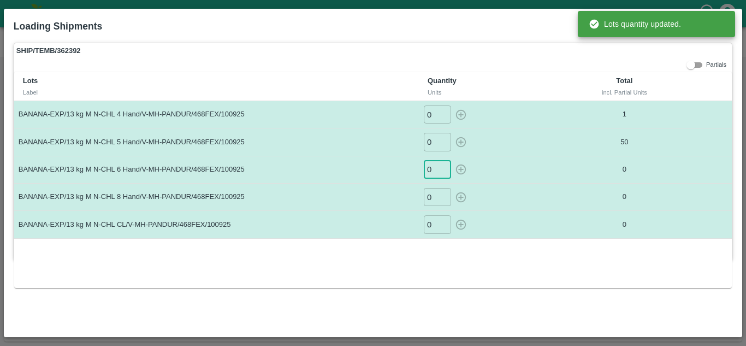
click at [433, 164] on input "0" at bounding box center [437, 170] width 27 height 18
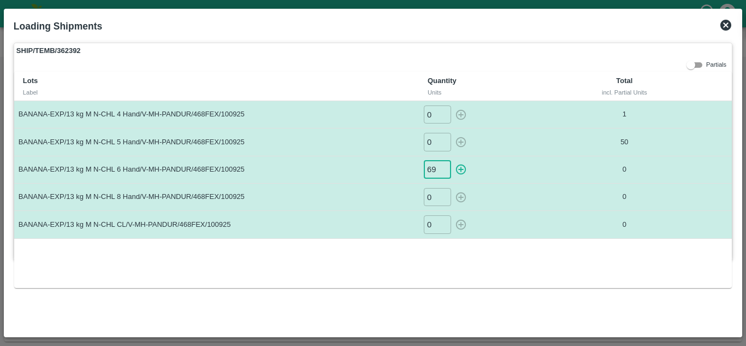
type input "69"
click at [452, 161] on button "button" at bounding box center [460, 170] width 17 height 18
type input "0"
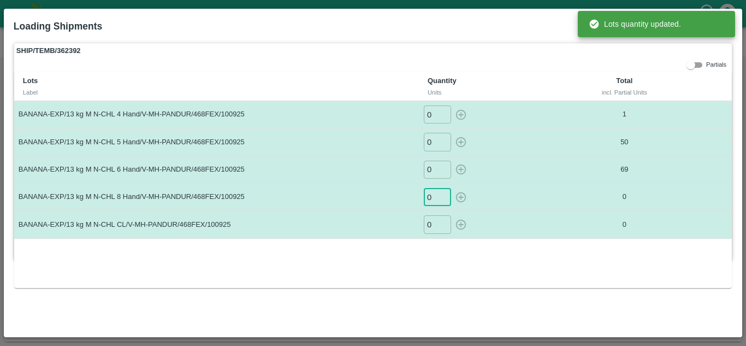
click at [432, 194] on input "0" at bounding box center [437, 197] width 27 height 18
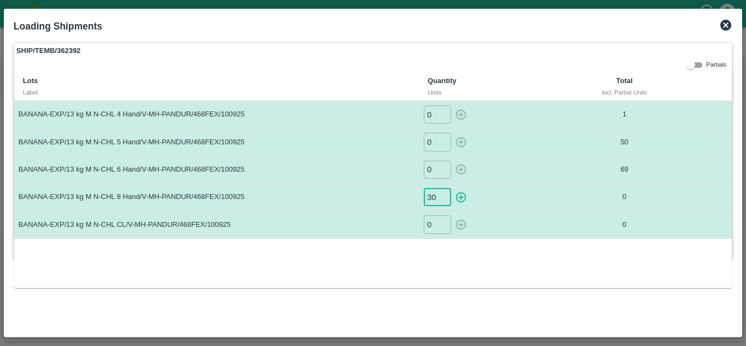
type input "30"
click at [452, 188] on button "button" at bounding box center [460, 197] width 17 height 18
type input "0"
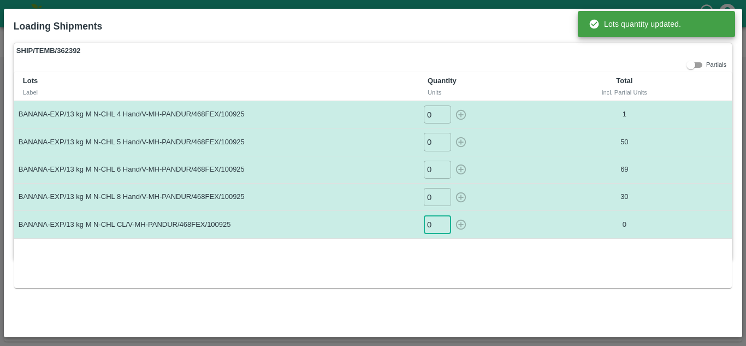
click at [431, 219] on input "0" at bounding box center [437, 224] width 27 height 18
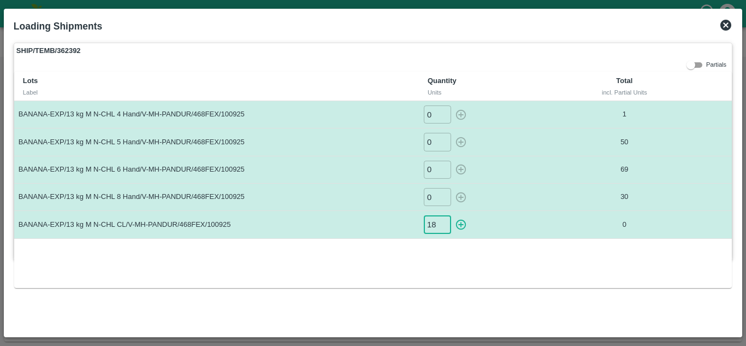
type input "18"
click at [452, 215] on button "button" at bounding box center [460, 224] width 17 height 18
type input "0"
click at [726, 21] on icon at bounding box center [725, 25] width 11 height 11
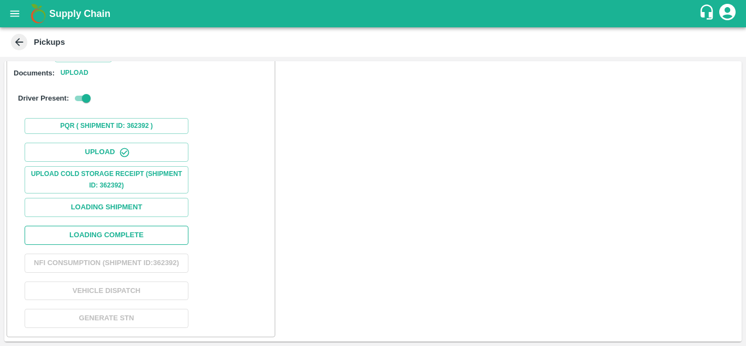
click at [109, 226] on button "Loading Complete" at bounding box center [107, 235] width 164 height 19
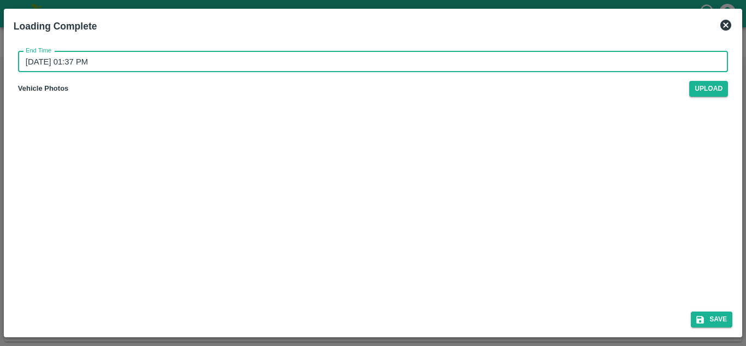
click at [108, 67] on input "[DATE] 01:37 PM" at bounding box center [369, 61] width 702 height 21
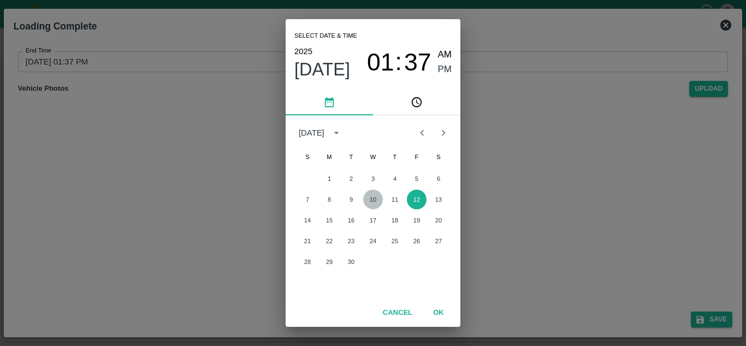
click at [375, 200] on button "10" at bounding box center [373, 200] width 20 height 20
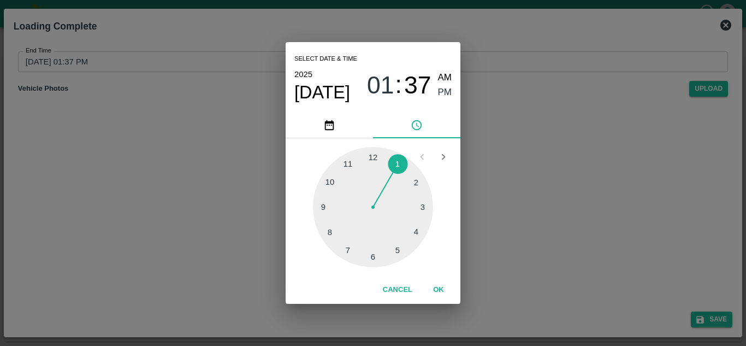
click at [400, 253] on div at bounding box center [373, 207] width 120 height 120
click at [375, 161] on div at bounding box center [373, 207] width 120 height 120
click at [446, 90] on span "PM" at bounding box center [445, 92] width 14 height 15
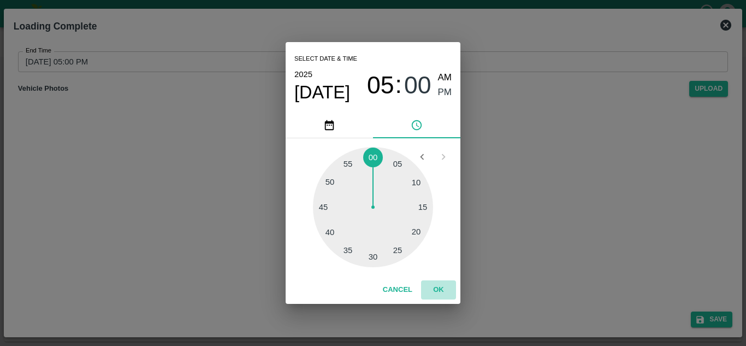
click at [439, 285] on button "OK" at bounding box center [438, 289] width 35 height 19
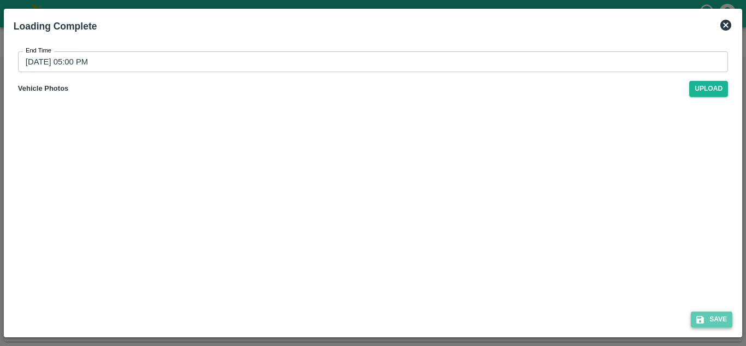
click at [720, 315] on button "Save" at bounding box center [712, 319] width 42 height 16
type input "[DATE] 01:37 PM"
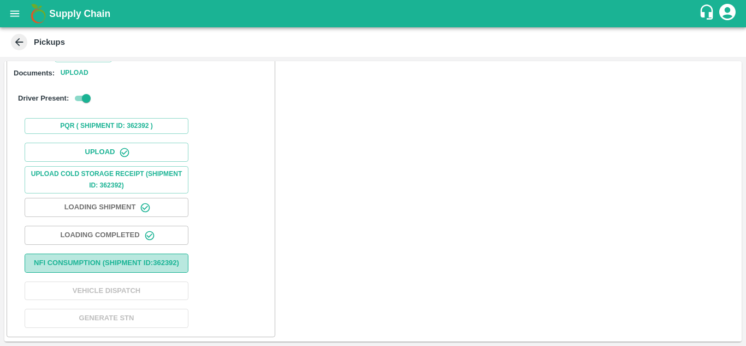
click at [127, 253] on button "Nfi Consumption (SHIPMENT ID: 362392 )" at bounding box center [107, 262] width 164 height 19
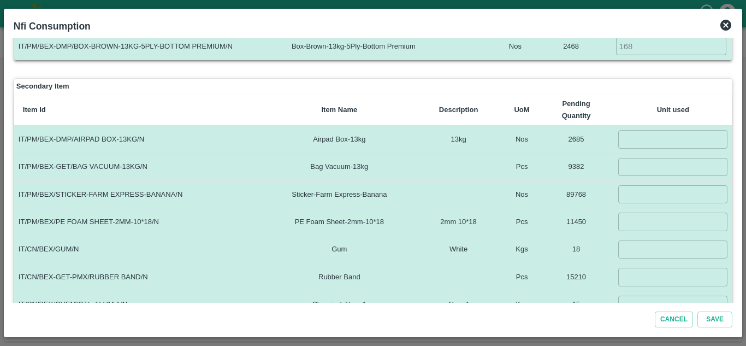
scroll to position [144, 0]
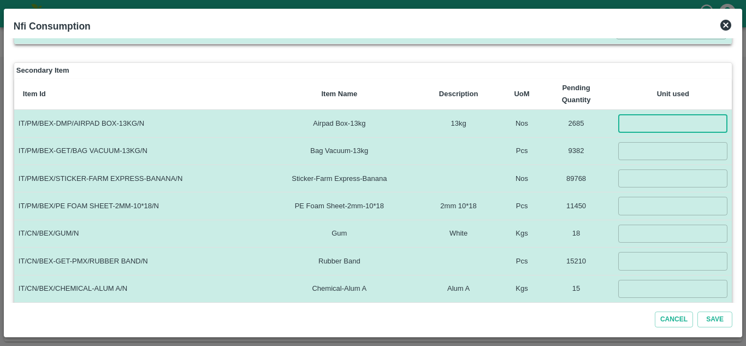
click at [643, 132] on input "number" at bounding box center [672, 123] width 109 height 18
type input "-1"
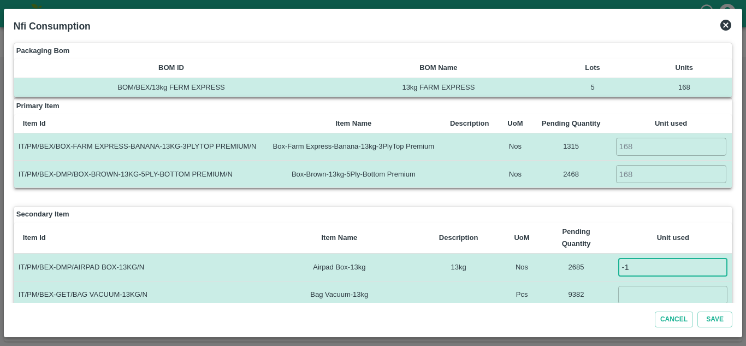
scroll to position [17, 0]
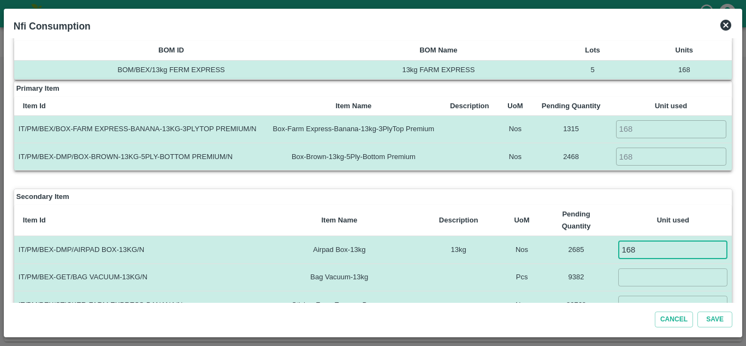
type input "168"
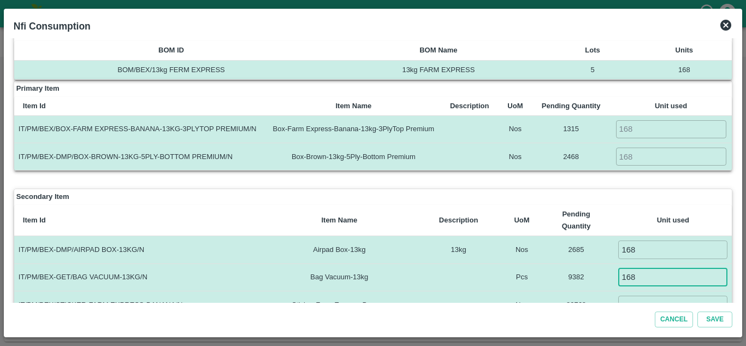
type input "168"
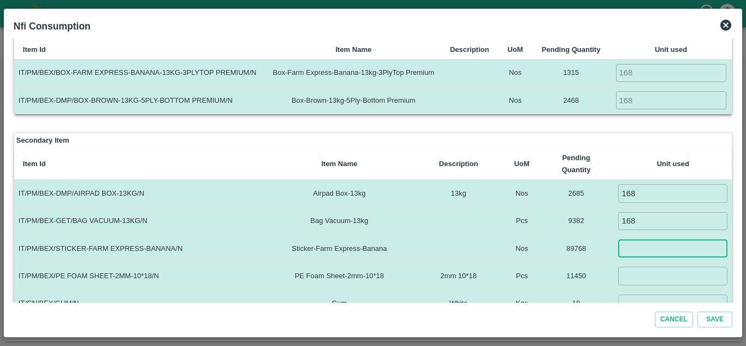
scroll to position [74, 0]
type input "5000"
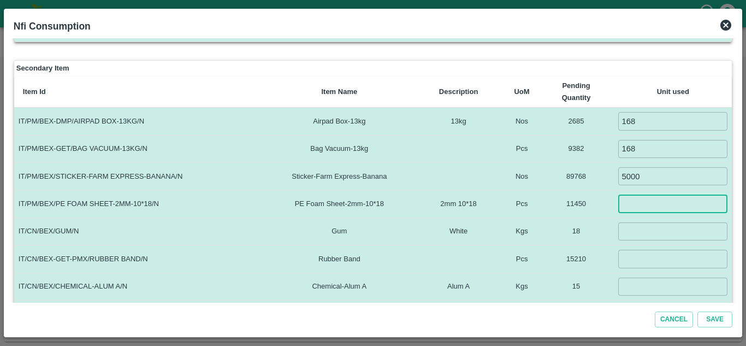
scroll to position [146, 0]
type input "1176"
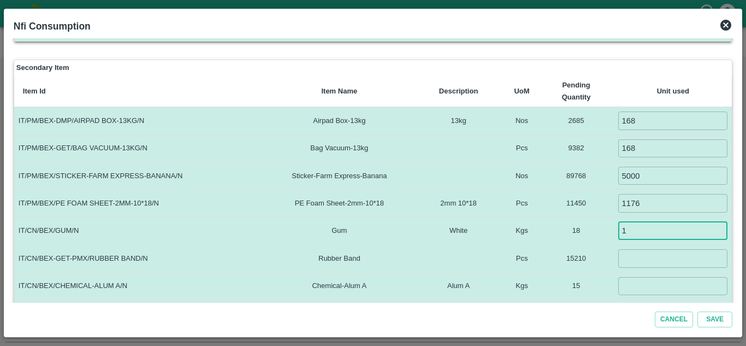
type input "1"
